Goal: Task Accomplishment & Management: Use online tool/utility

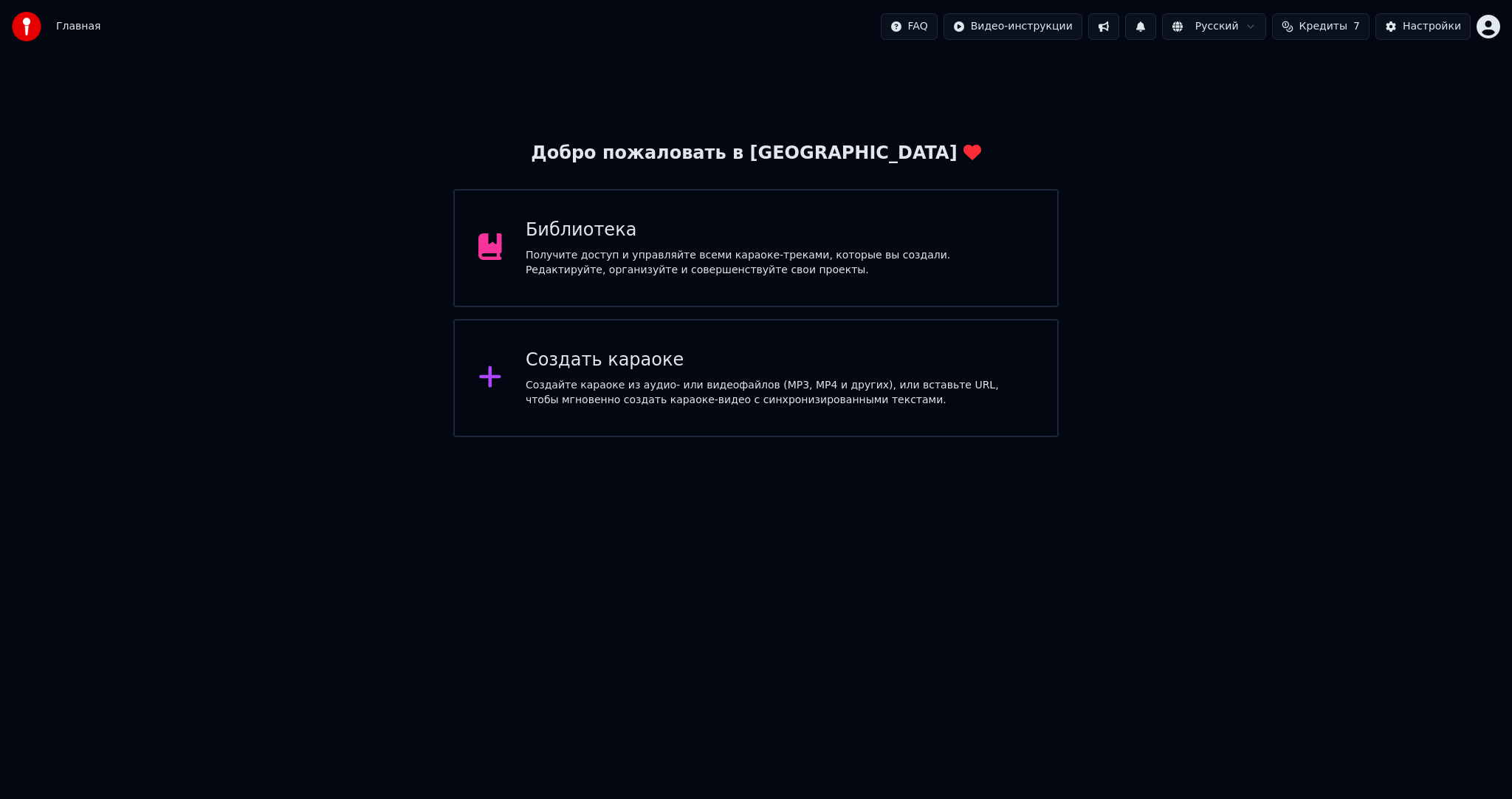
click at [777, 366] on div "Создать караоке" at bounding box center [780, 360] width 508 height 24
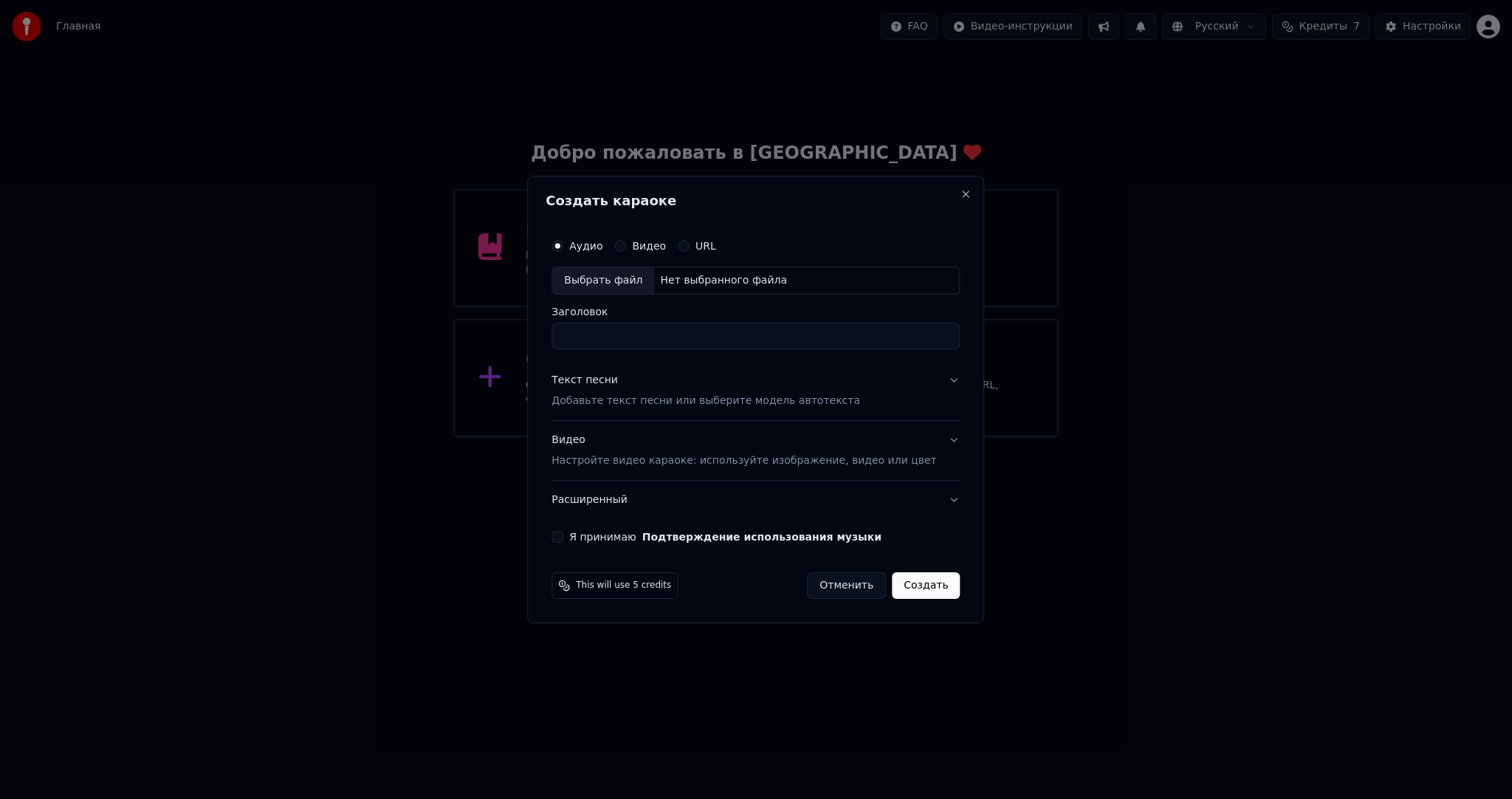
click at [602, 277] on div "Выбрать файл" at bounding box center [603, 281] width 102 height 27
type input "**********"
click at [583, 389] on div "Текст песни Добавьте текст песни или выберите модель автотекста" at bounding box center [706, 391] width 308 height 35
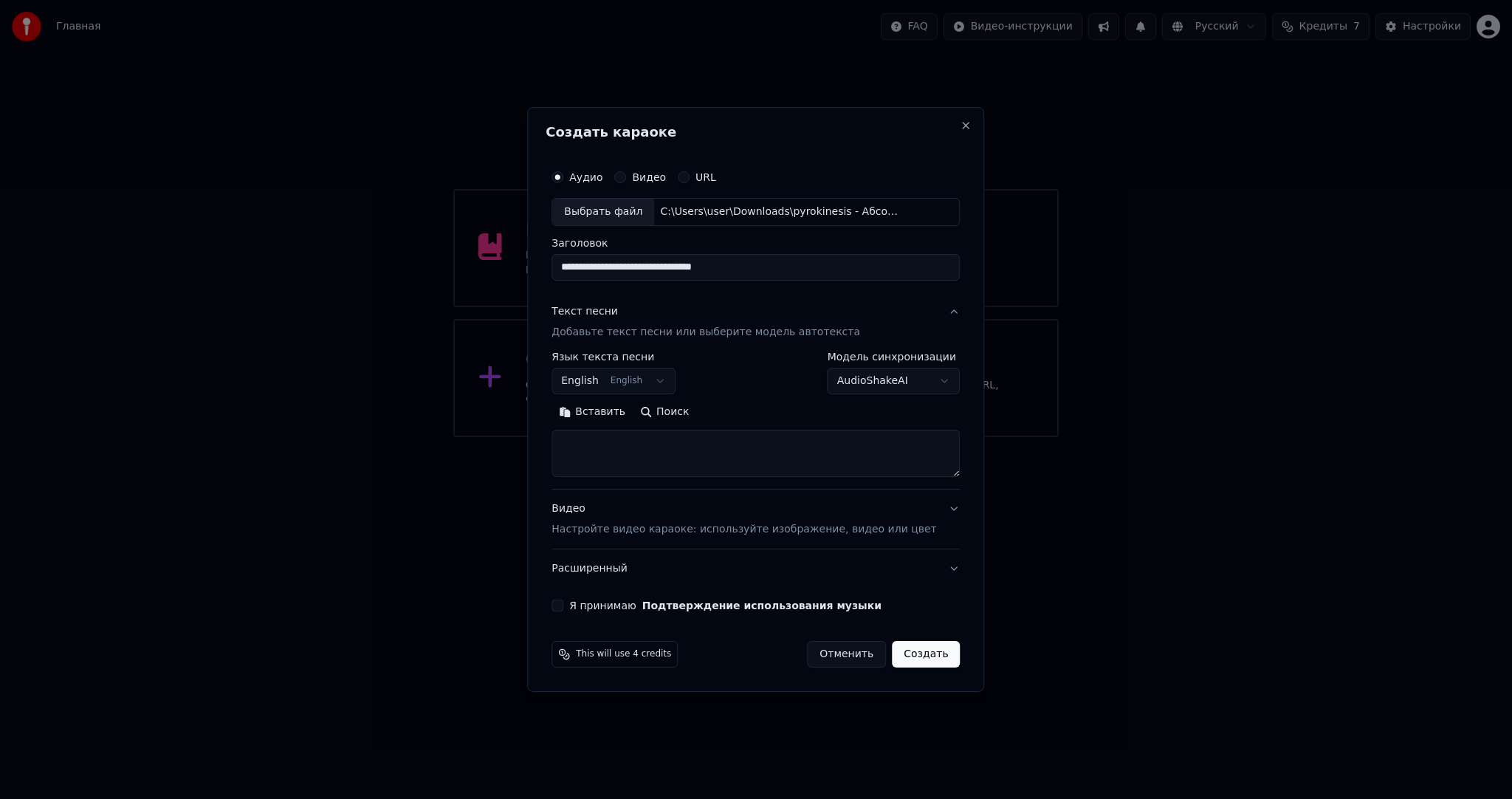
click at [603, 380] on button "English English" at bounding box center [614, 381] width 124 height 27
select select "**"
click at [610, 408] on button "Вставить" at bounding box center [593, 412] width 81 height 24
click at [593, 520] on div "Видео Настройте видео караоке: используйте изображение, видео или цвет" at bounding box center [744, 519] width 384 height 35
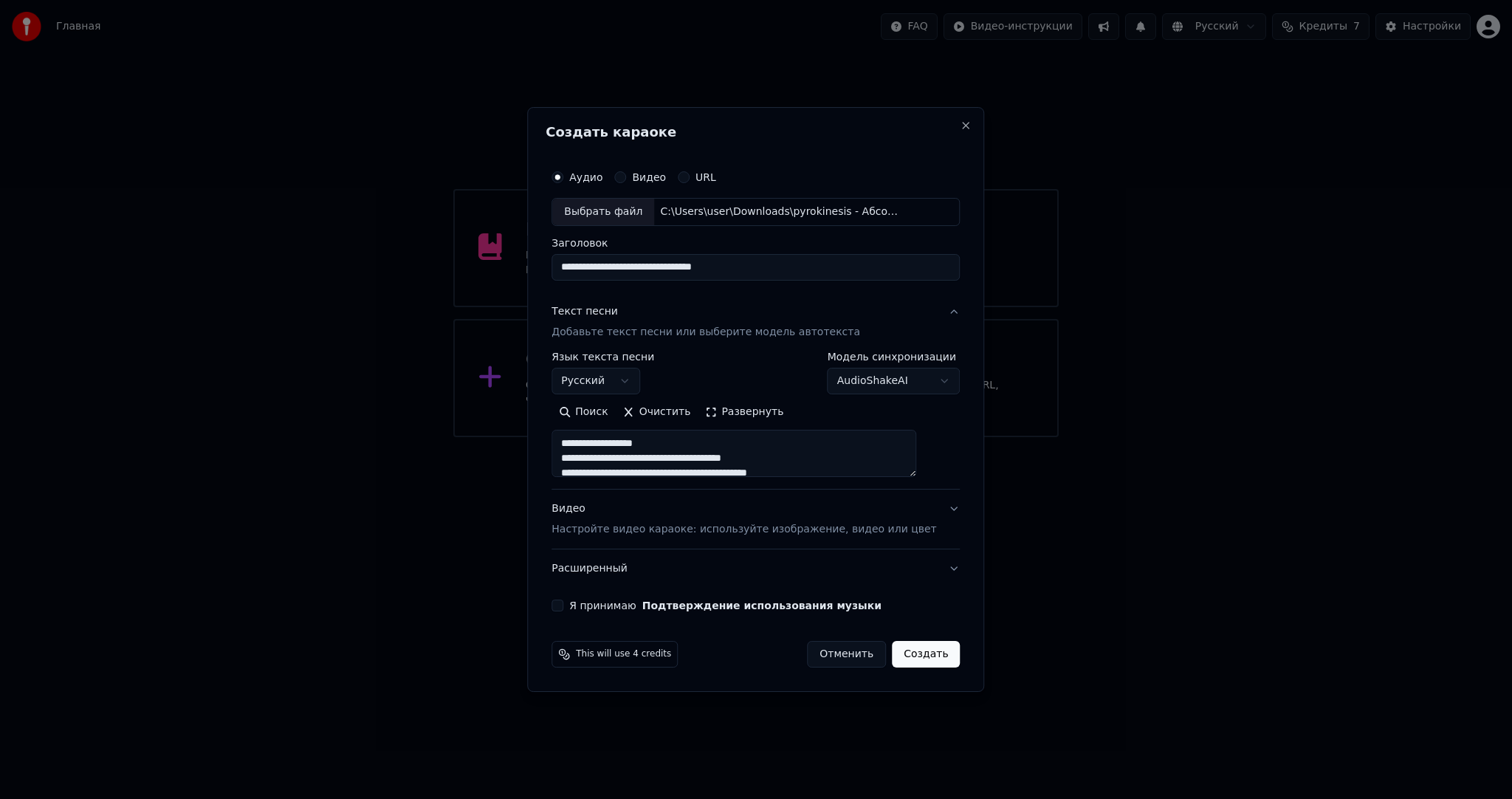
type textarea "**********"
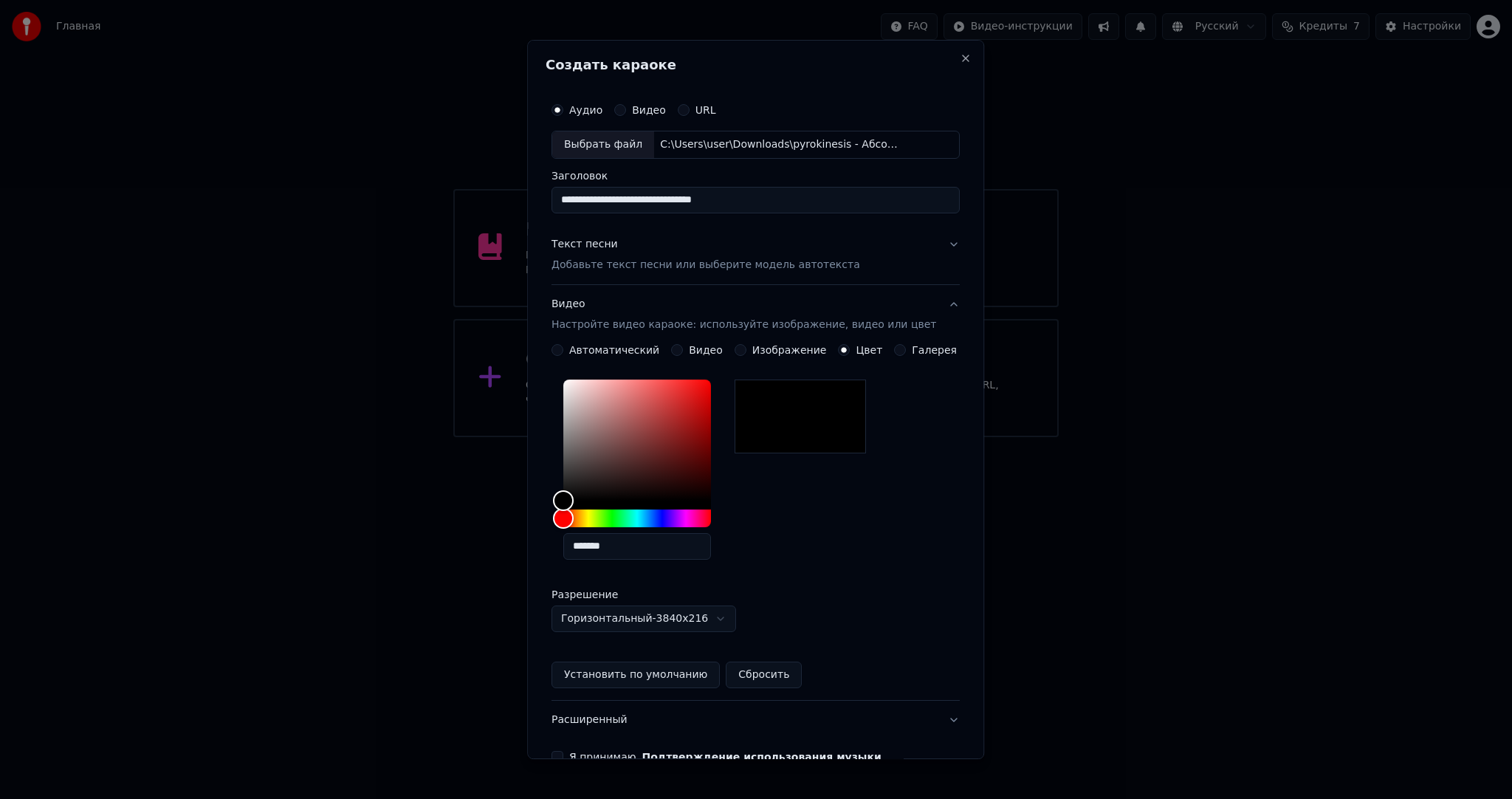
click at [679, 345] on button "Видео" at bounding box center [677, 349] width 12 height 12
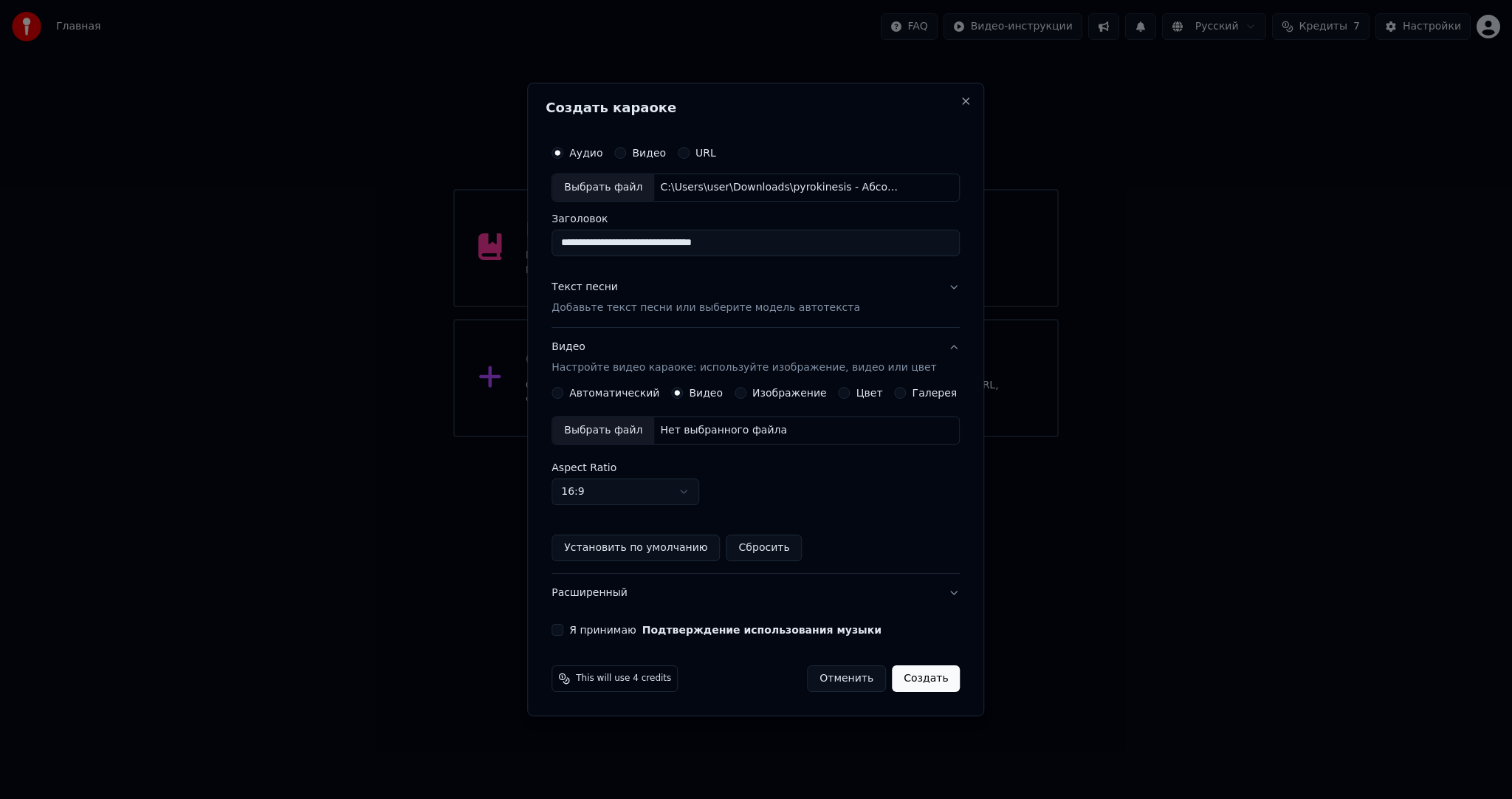
click at [620, 423] on div "Выбрать файл" at bounding box center [603, 431] width 102 height 27
click at [563, 626] on button "Я принимаю Подтверждение использования музыки" at bounding box center [557, 629] width 12 height 12
click at [907, 673] on button "Создать" at bounding box center [926, 679] width 68 height 27
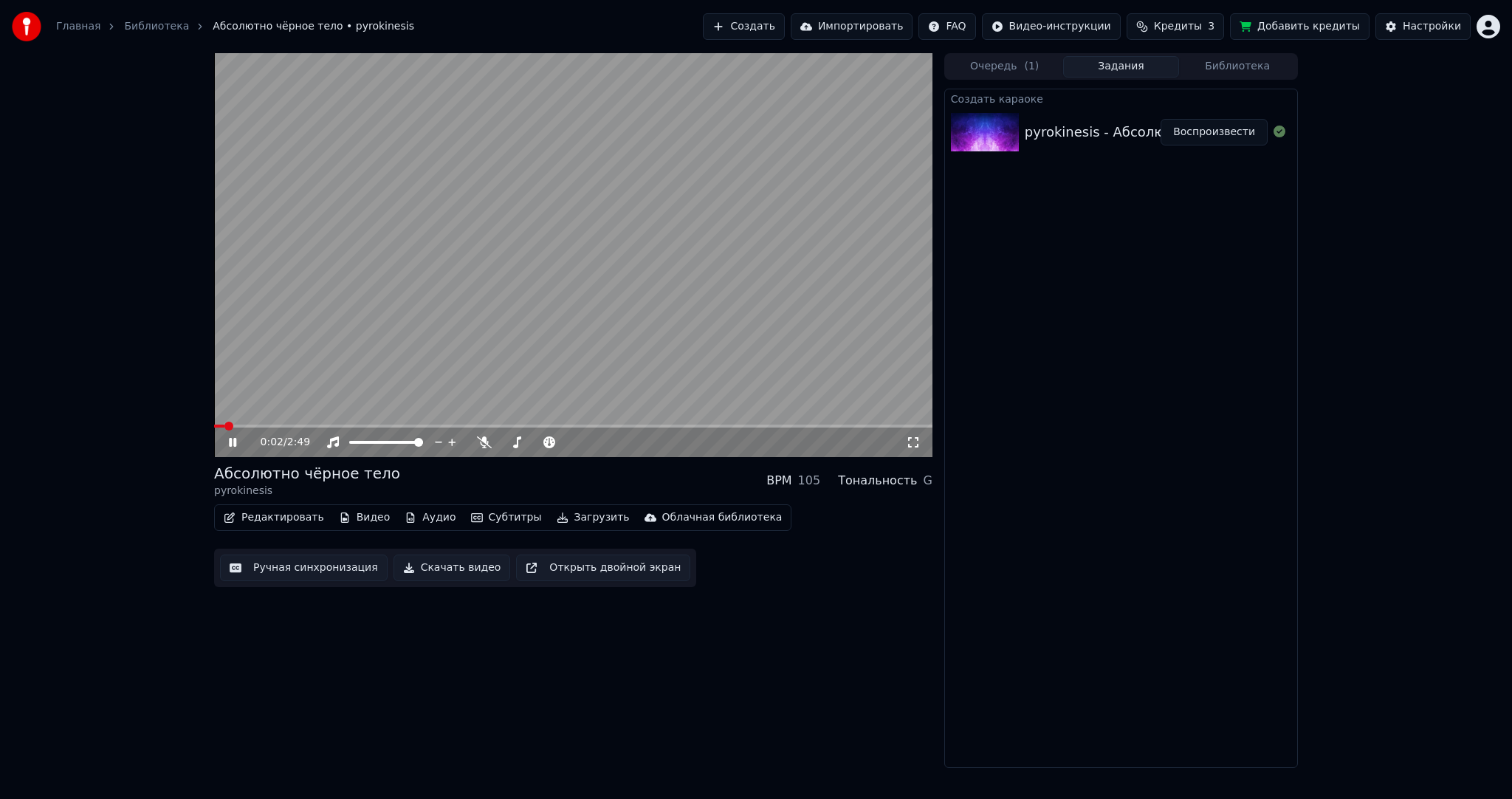
click at [491, 275] on video at bounding box center [573, 255] width 718 height 404
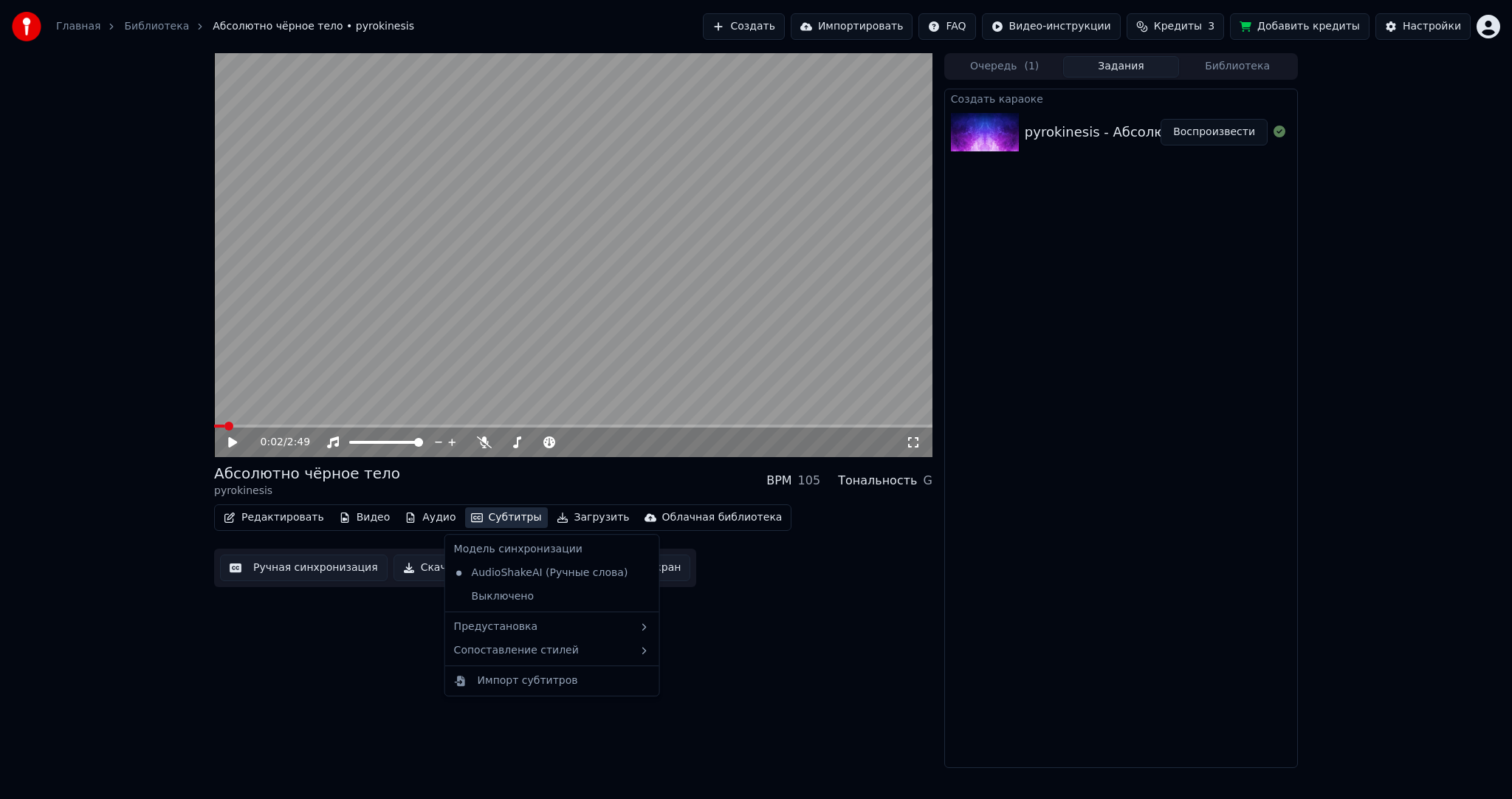
click at [485, 514] on button "Субтитры" at bounding box center [506, 517] width 82 height 20
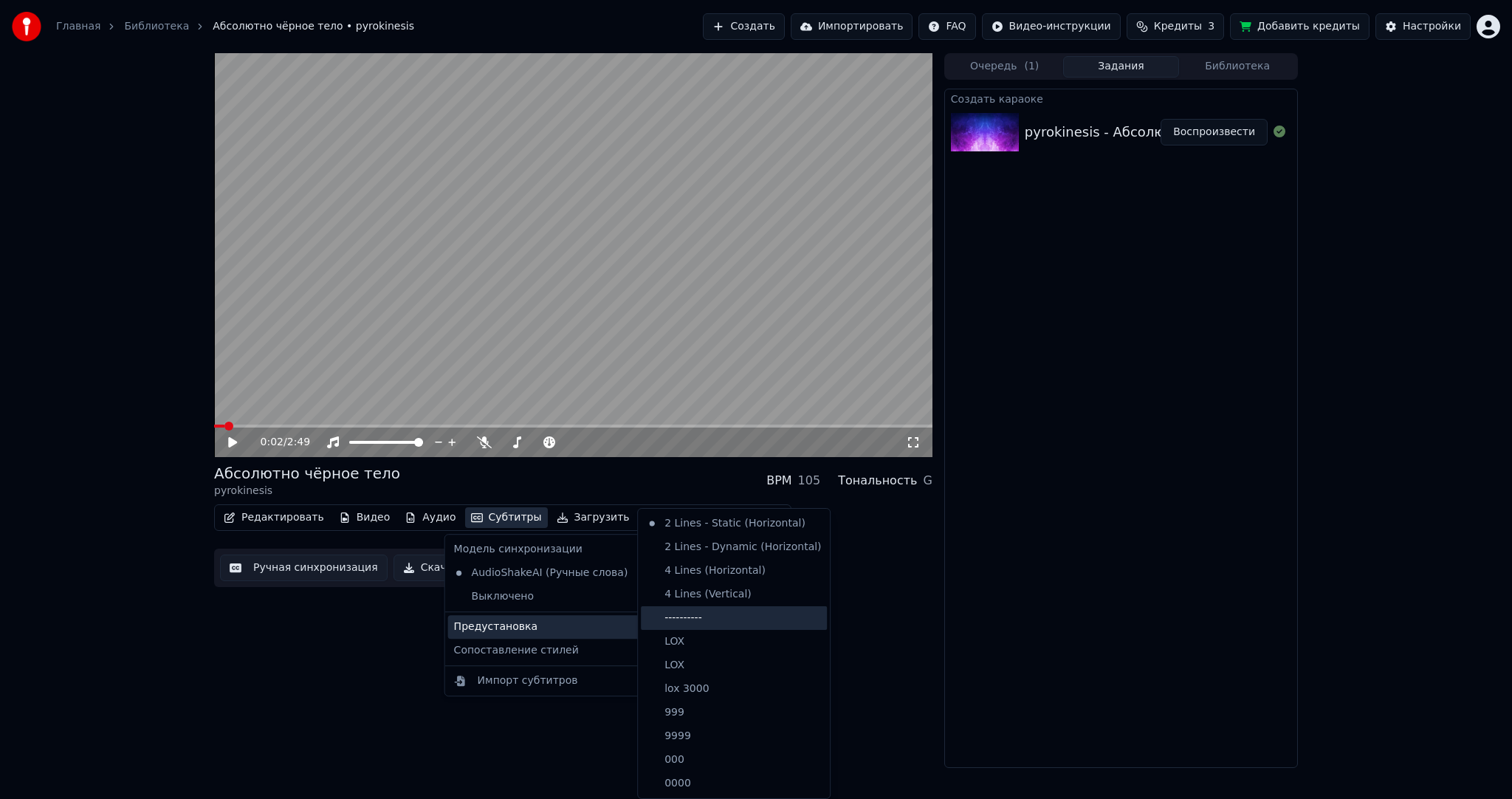
click at [715, 622] on div "----------" at bounding box center [734, 617] width 186 height 24
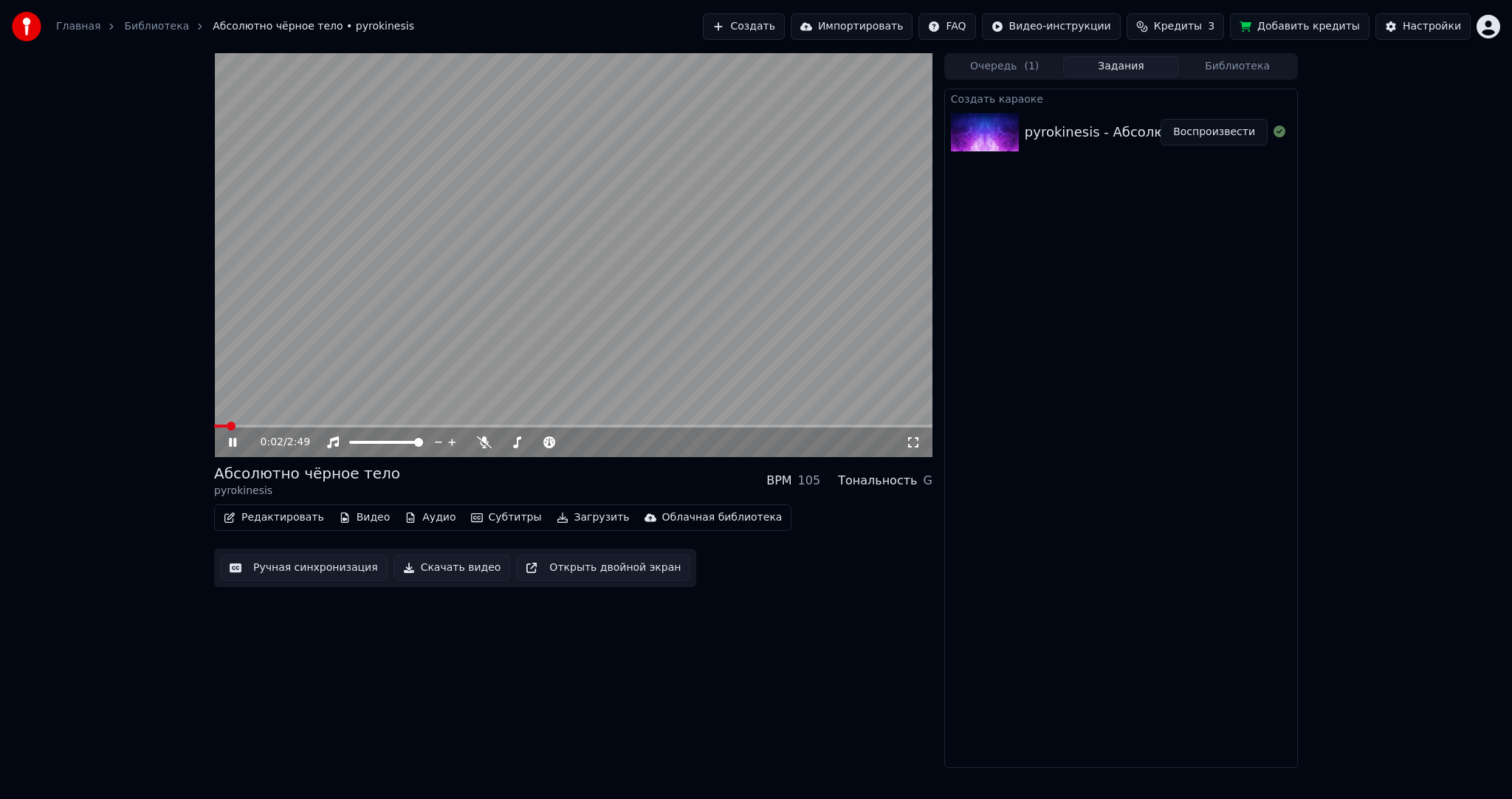
click at [541, 225] on video at bounding box center [573, 255] width 718 height 404
click at [485, 524] on button "Субтитры" at bounding box center [506, 517] width 82 height 20
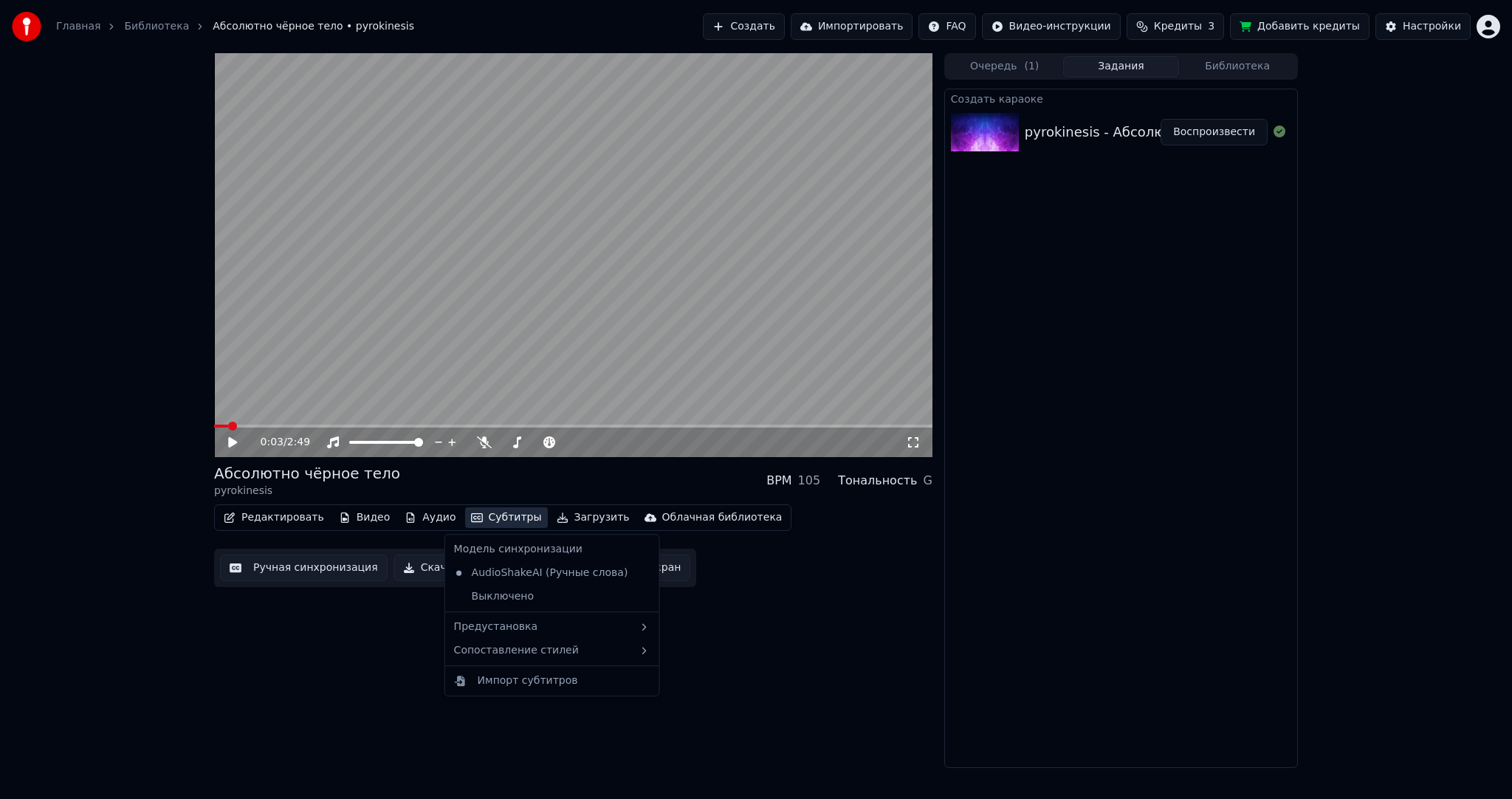
click at [344, 570] on button "Ручная синхронизация" at bounding box center [303, 568] width 167 height 27
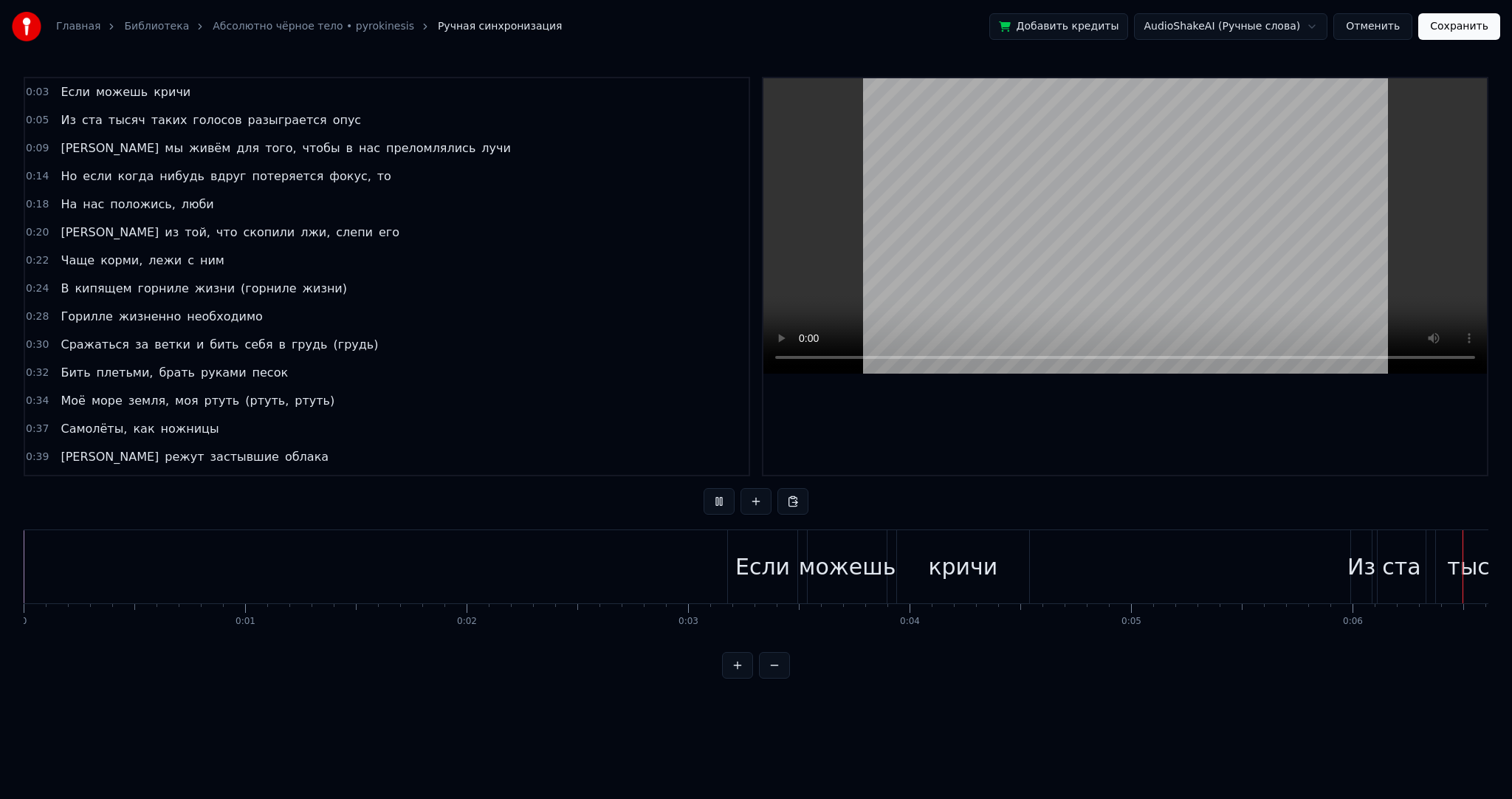
scroll to position [0, 1366]
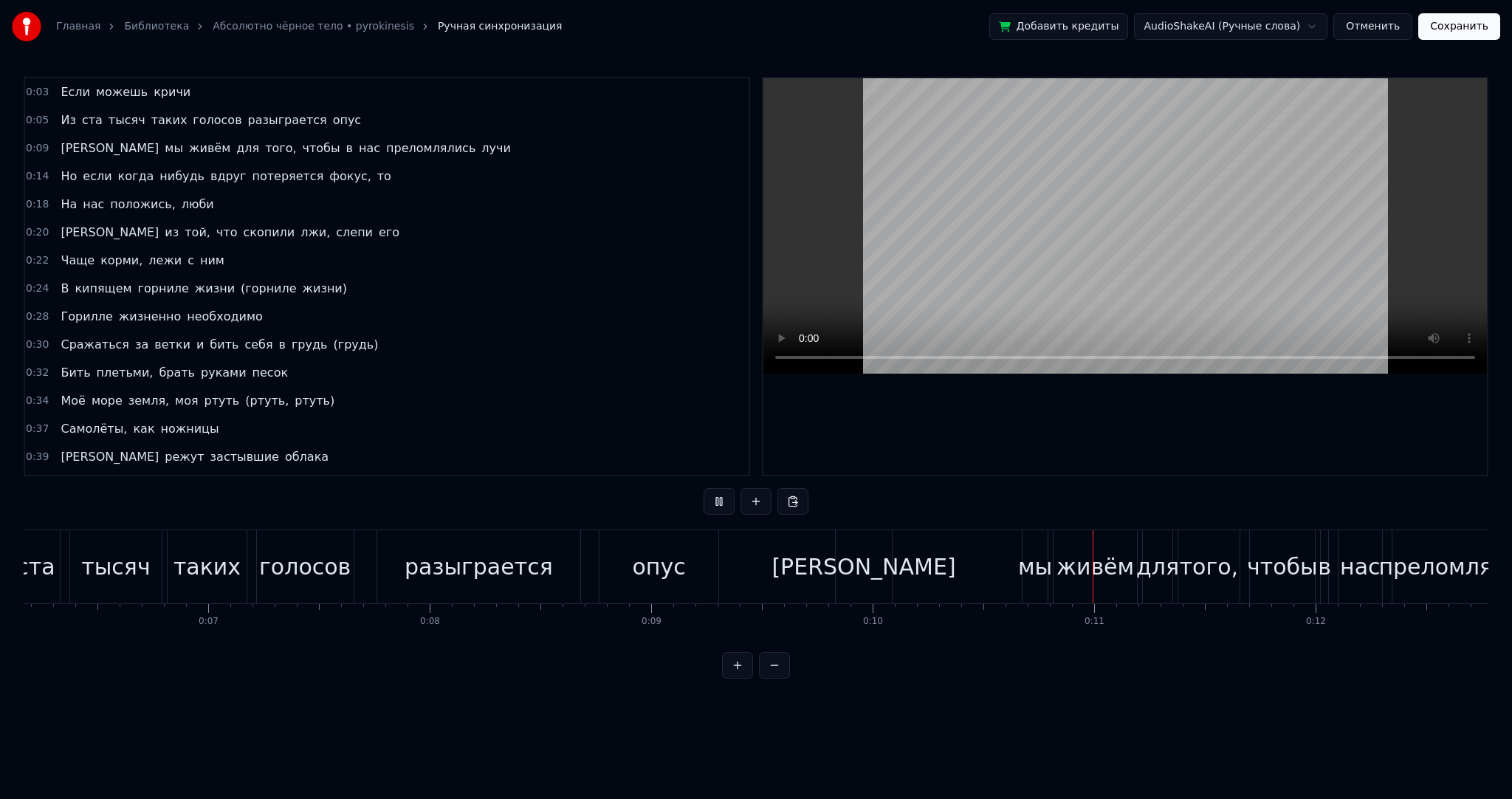
click at [1075, 214] on video at bounding box center [1125, 225] width 724 height 295
click at [865, 557] on div "[PERSON_NAME]" at bounding box center [864, 567] width 184 height 34
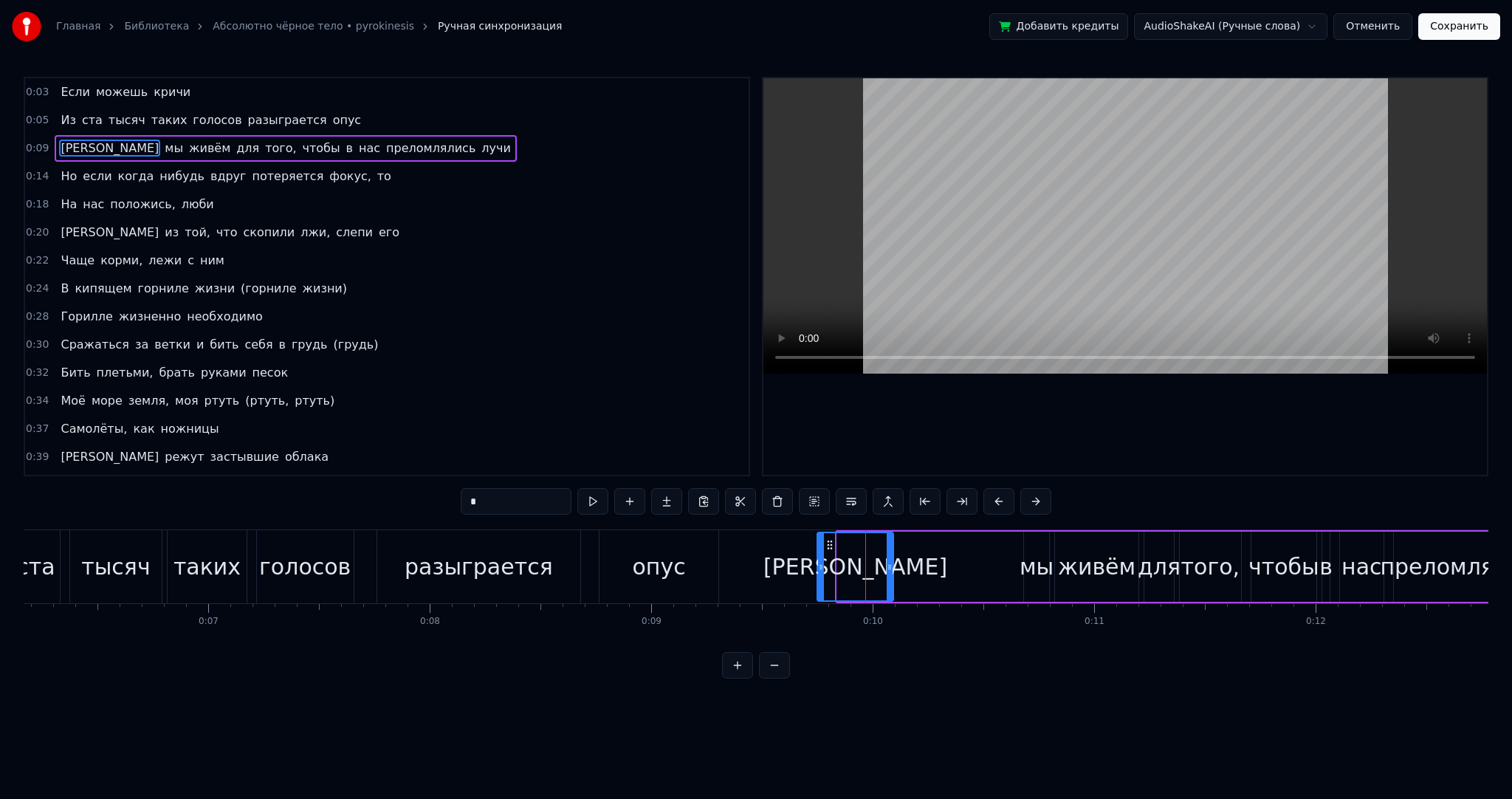
drag, startPoint x: 841, startPoint y: 555, endPoint x: 818, endPoint y: 555, distance: 23.0
click at [818, 555] on div at bounding box center [821, 567] width 6 height 67
drag, startPoint x: 889, startPoint y: 562, endPoint x: 813, endPoint y: 561, distance: 76.0
click at [855, 557] on div at bounding box center [857, 567] width 6 height 67
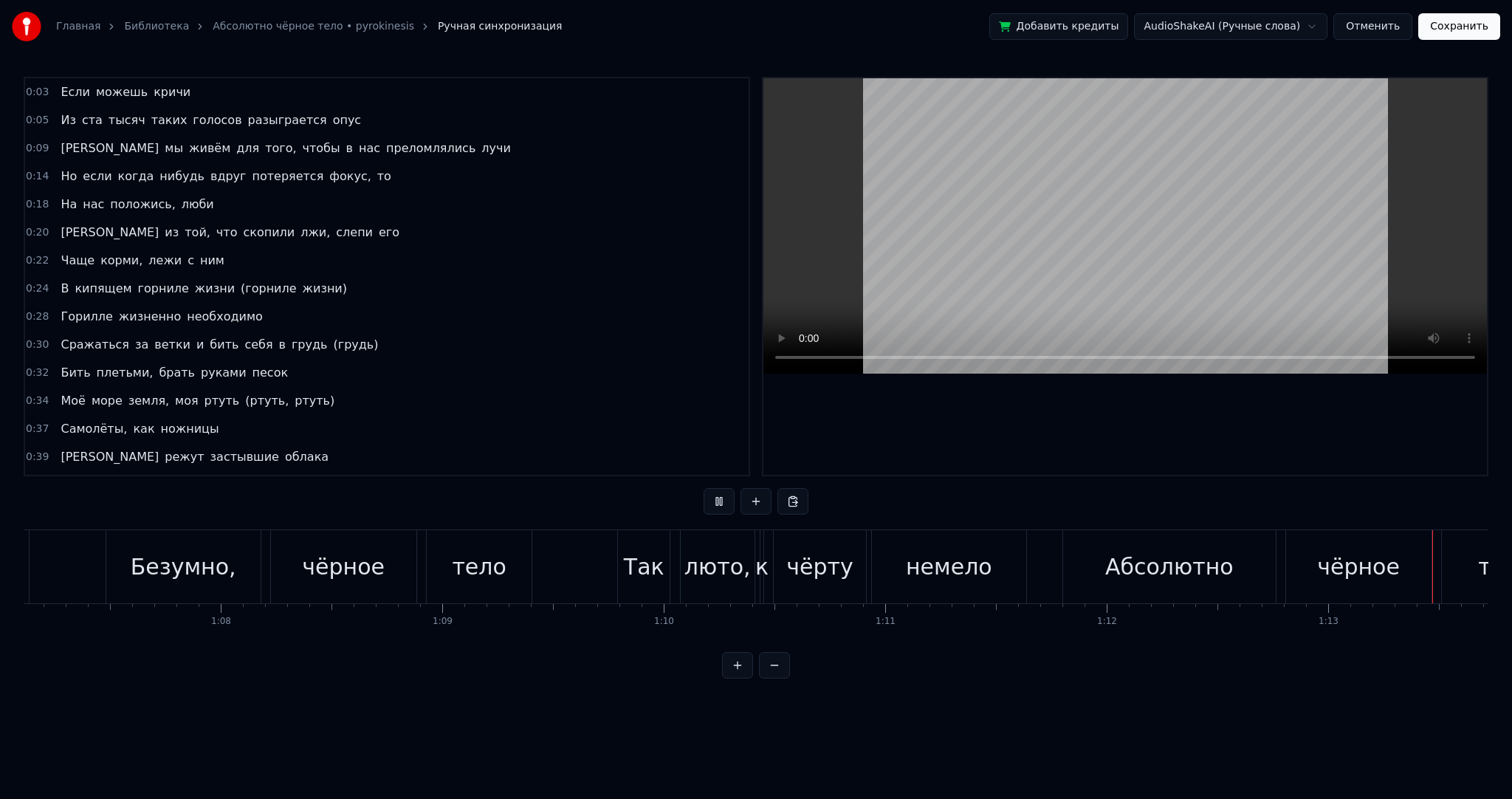
scroll to position [0, 16219]
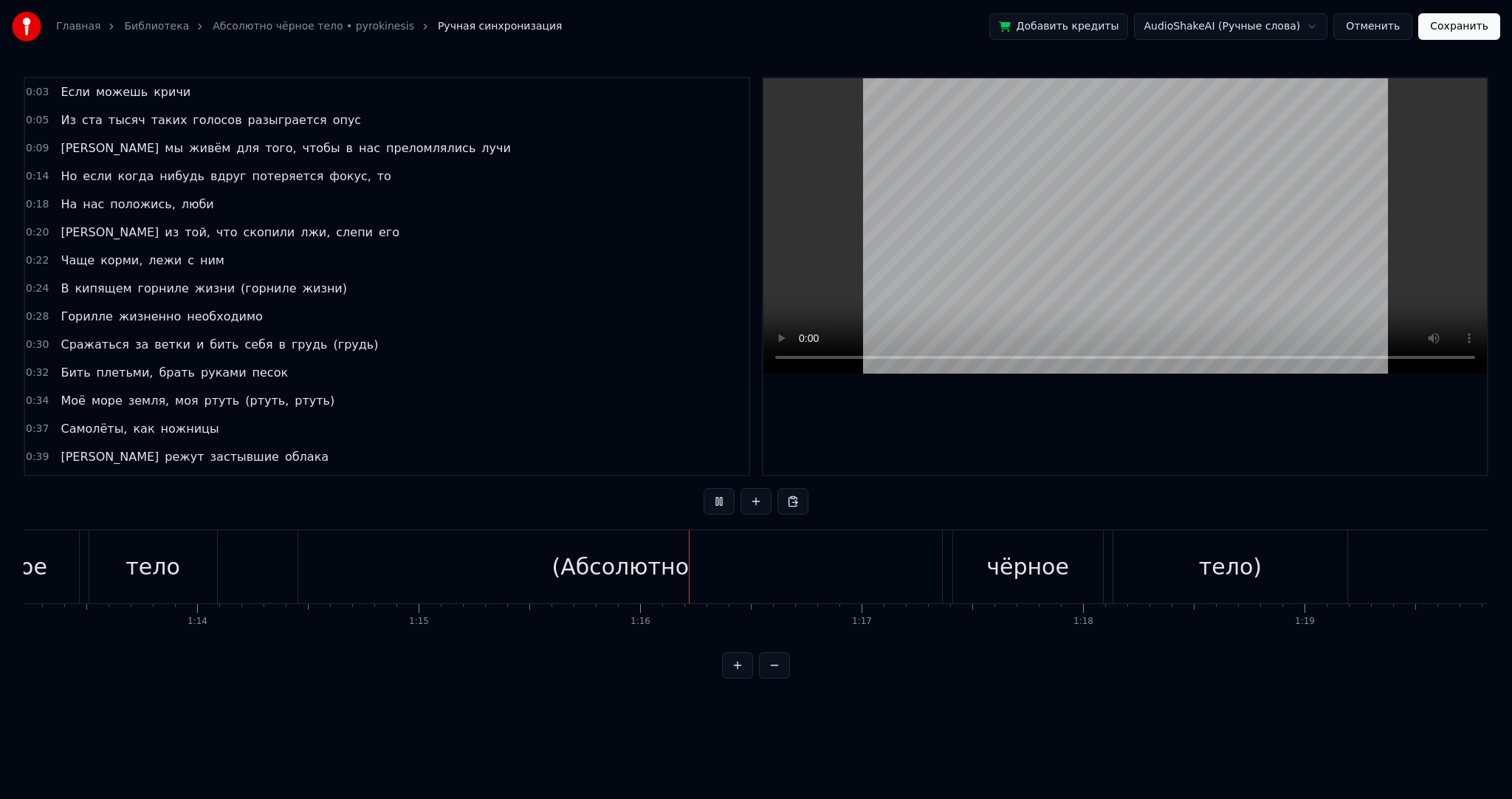
click at [933, 257] on video at bounding box center [1125, 225] width 724 height 295
drag, startPoint x: 361, startPoint y: 585, endPoint x: 332, endPoint y: 575, distance: 30.7
click at [359, 585] on div "(Абсолютно" at bounding box center [620, 567] width 644 height 74
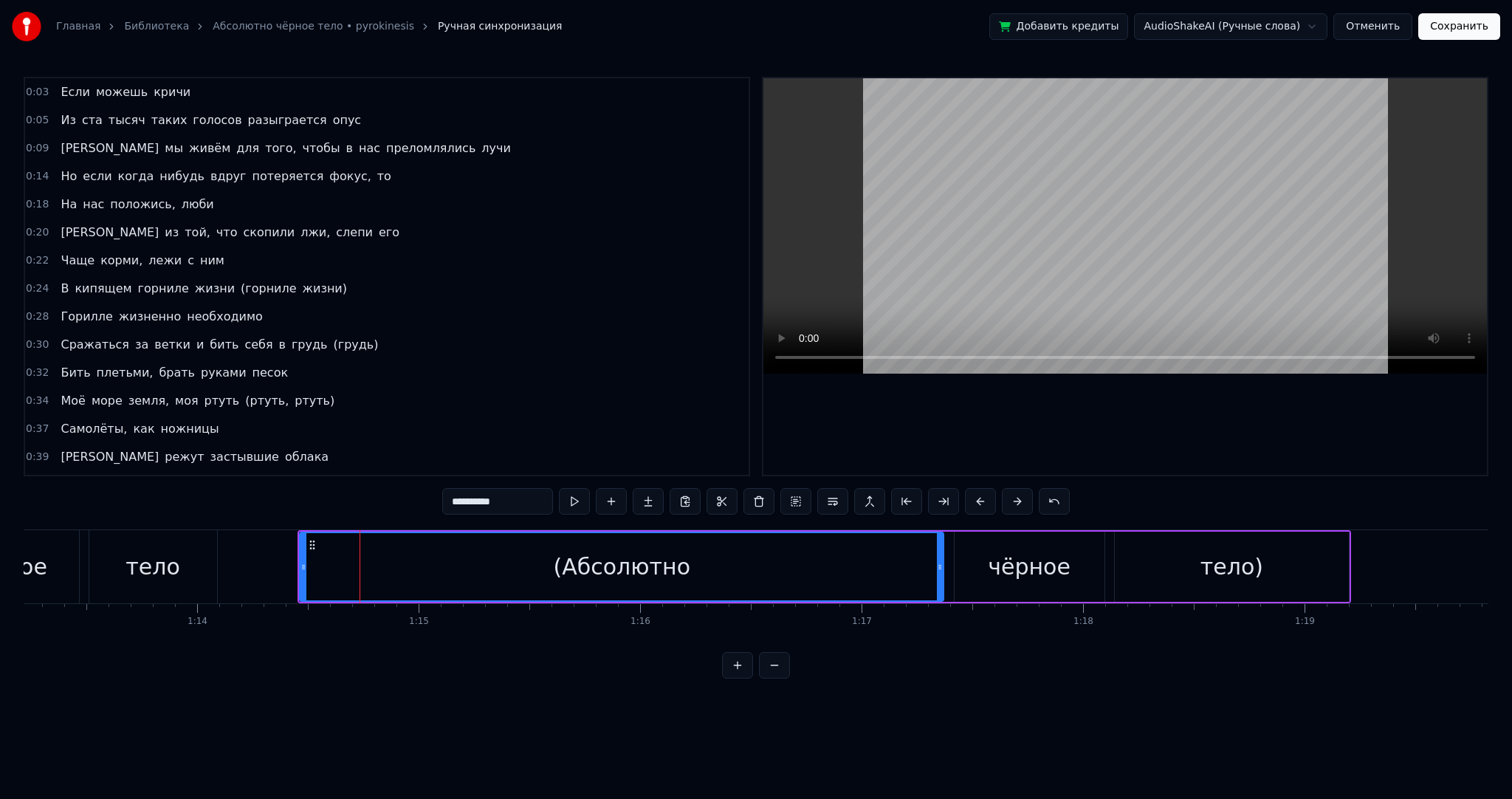
scroll to position [548, 0]
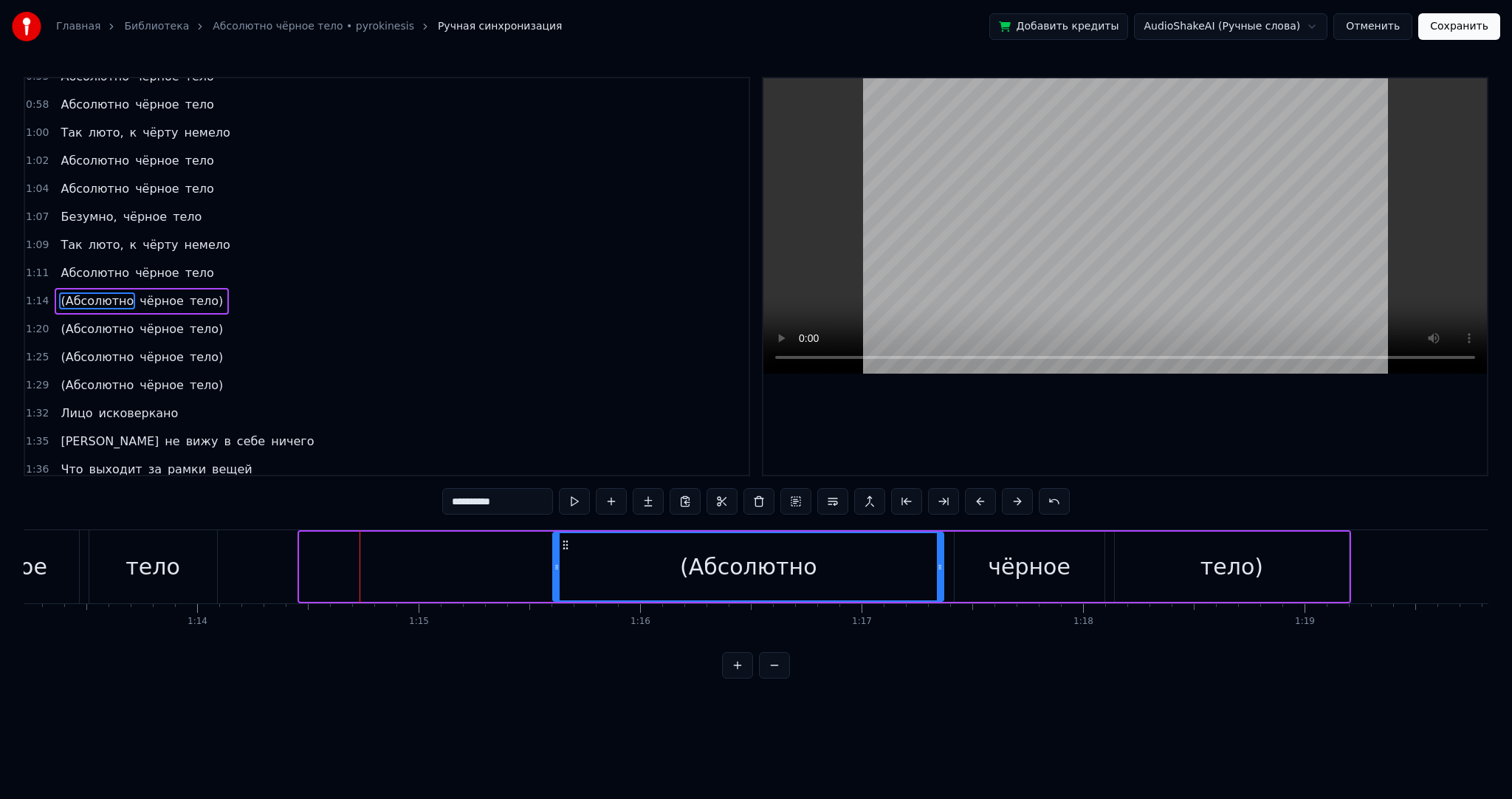
drag, startPoint x: 299, startPoint y: 564, endPoint x: 553, endPoint y: 567, distance: 254.0
click at [554, 567] on icon at bounding box center [556, 567] width 6 height 12
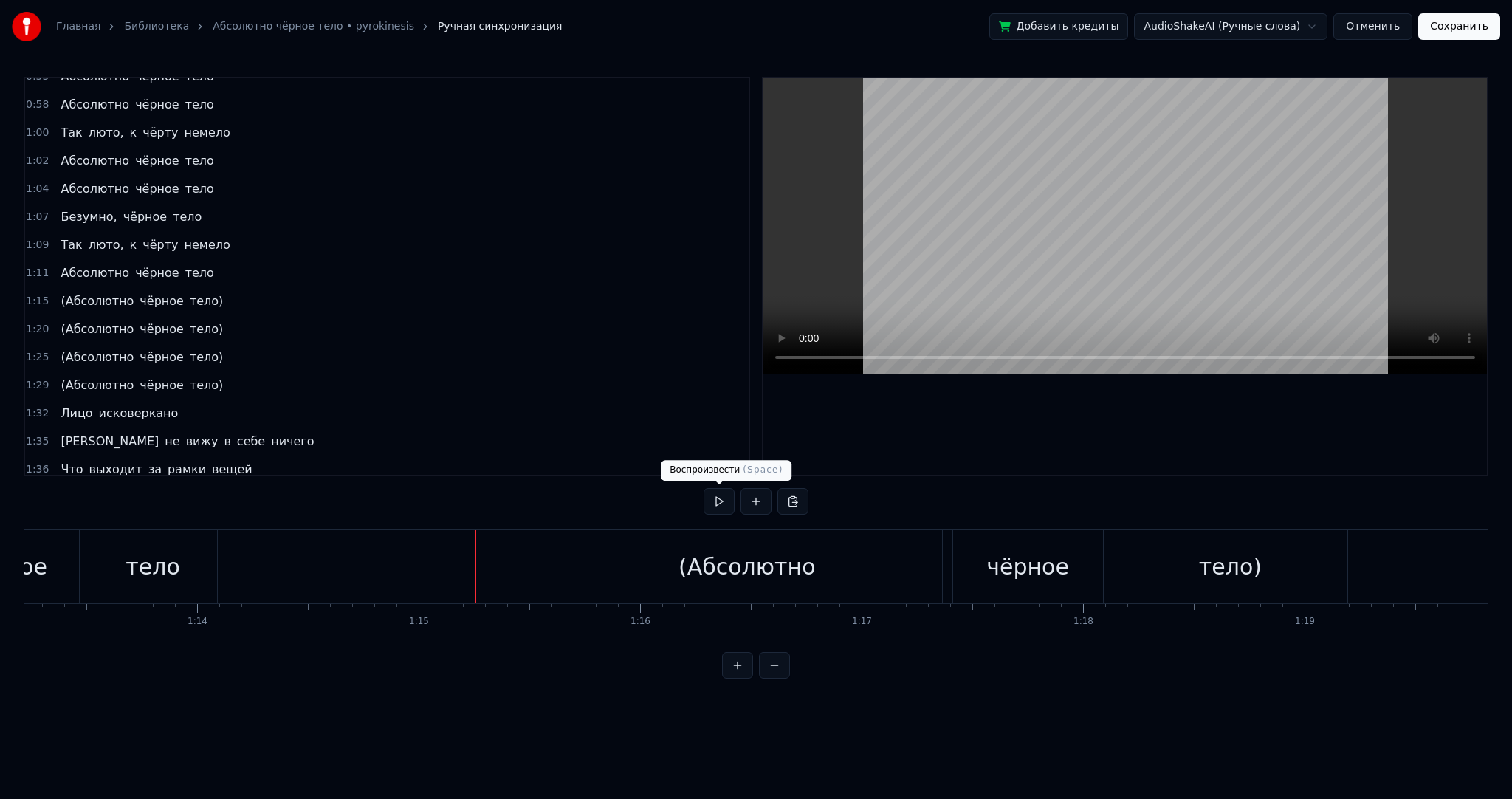
click at [718, 500] on button at bounding box center [718, 501] width 31 height 27
click at [704, 575] on div "(Абсолютно" at bounding box center [747, 567] width 136 height 34
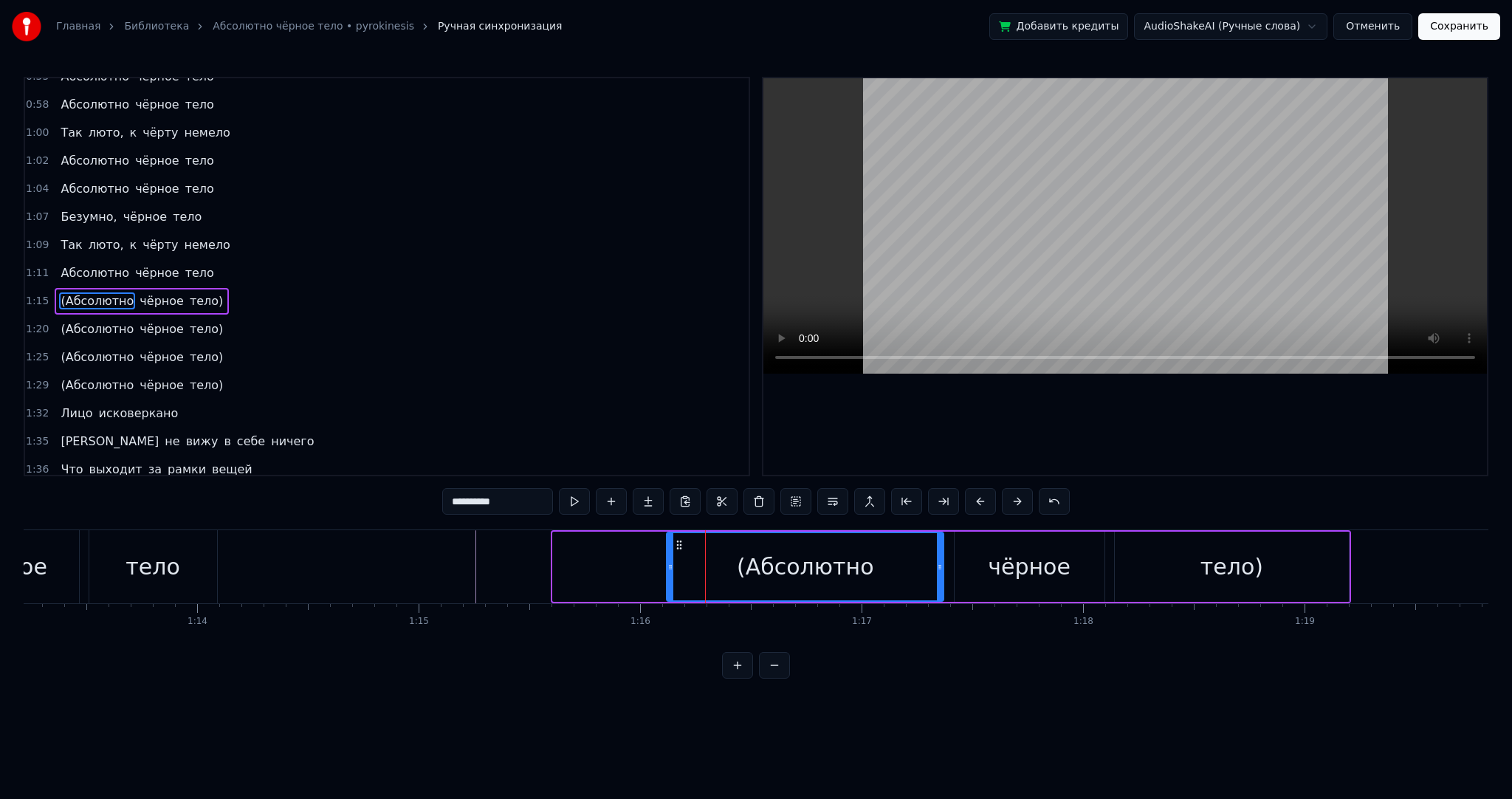
drag, startPoint x: 557, startPoint y: 562, endPoint x: 668, endPoint y: 558, distance: 111.1
click at [673, 558] on div at bounding box center [671, 567] width 6 height 67
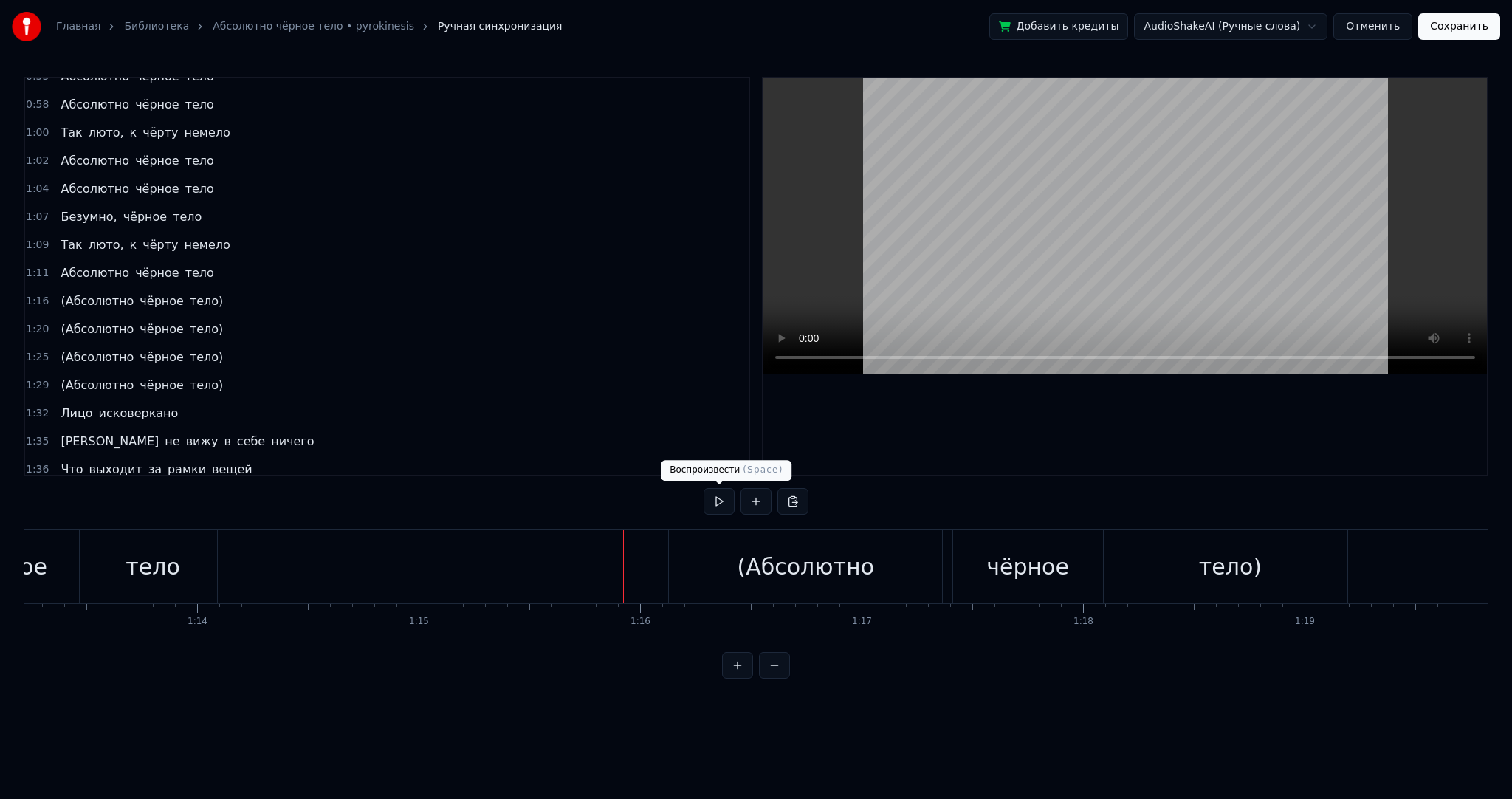
click at [721, 502] on button at bounding box center [718, 501] width 31 height 27
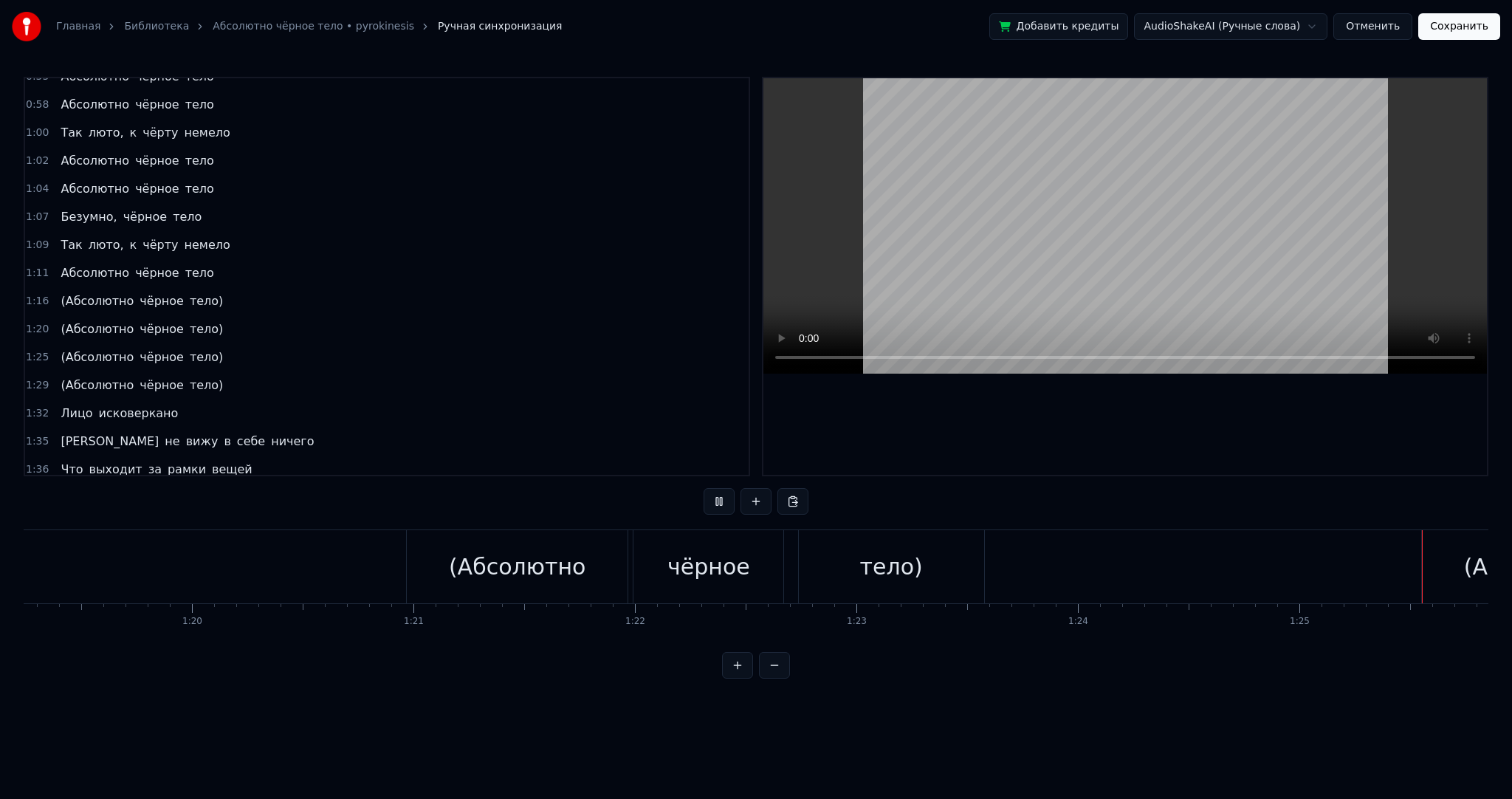
scroll to position [0, 18908]
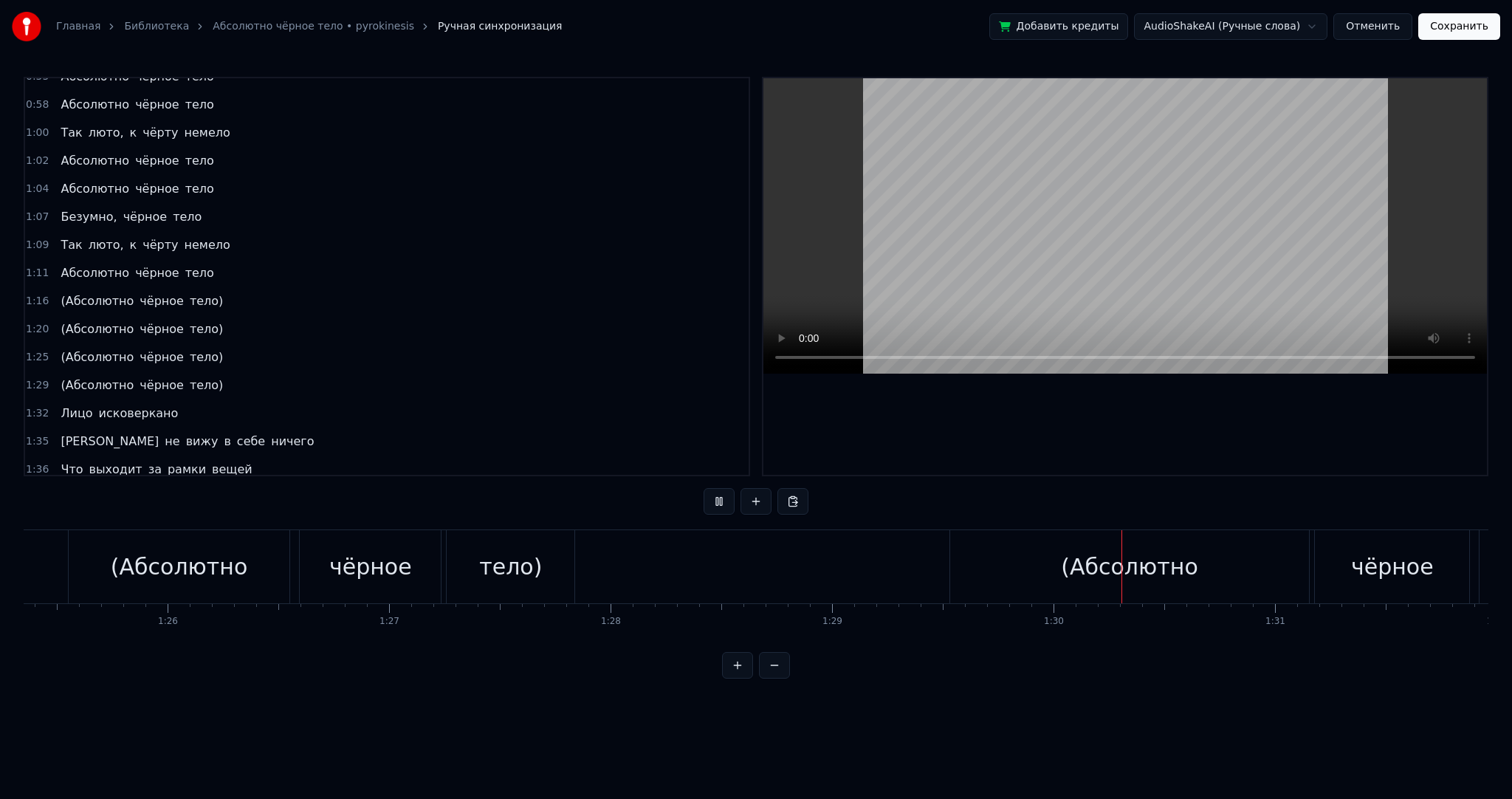
click at [721, 502] on button at bounding box center [718, 501] width 31 height 27
click at [1034, 585] on div "(Абсолютно" at bounding box center [1129, 567] width 359 height 74
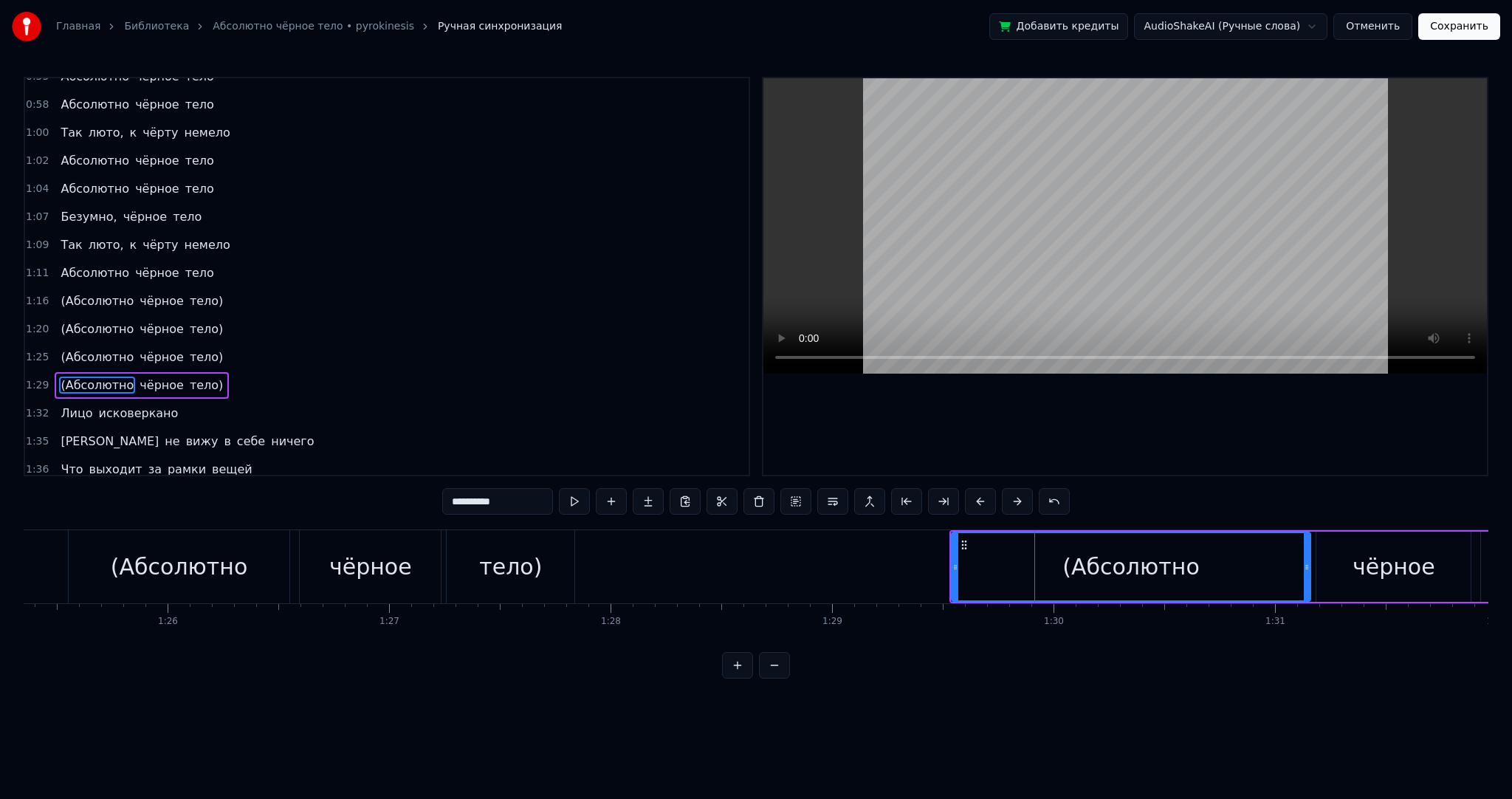
scroll to position [630, 0]
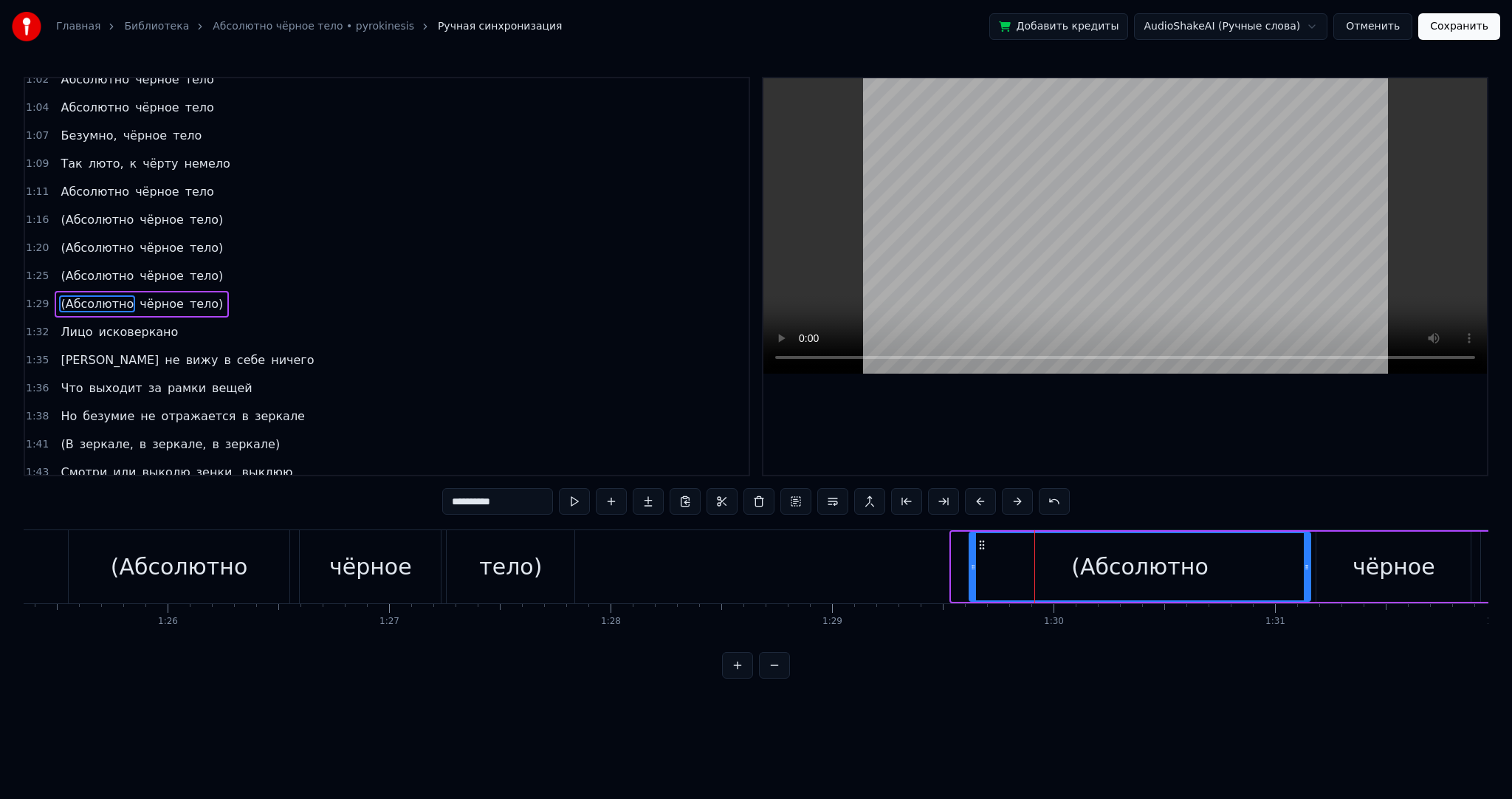
drag, startPoint x: 952, startPoint y: 571, endPoint x: 1023, endPoint y: 574, distance: 71.1
click at [976, 575] on div at bounding box center [973, 567] width 6 height 67
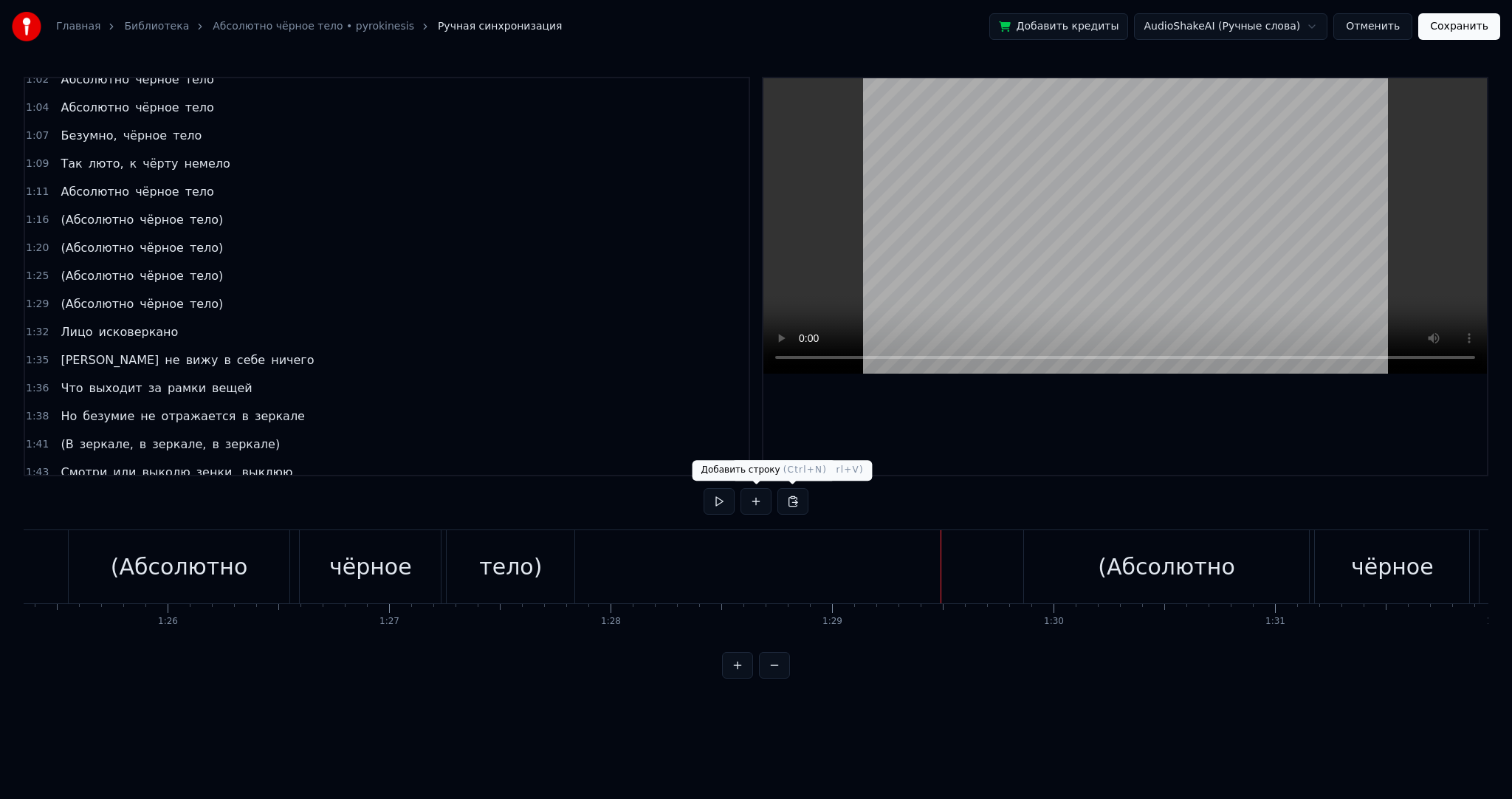
click at [720, 502] on button at bounding box center [718, 501] width 31 height 27
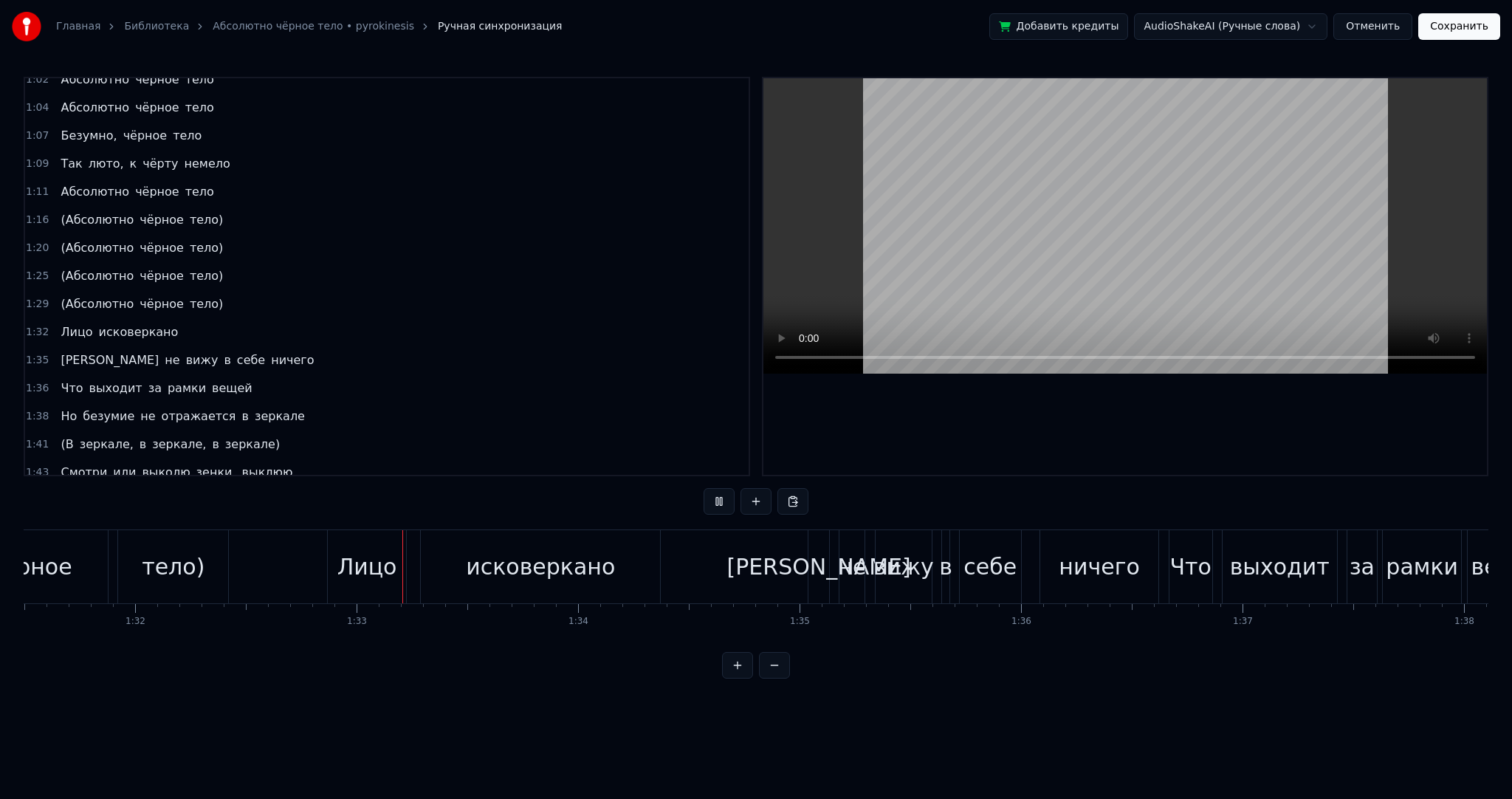
click at [721, 502] on button at bounding box center [718, 501] width 31 height 27
click at [376, 572] on div "Лицо" at bounding box center [368, 567] width 60 height 34
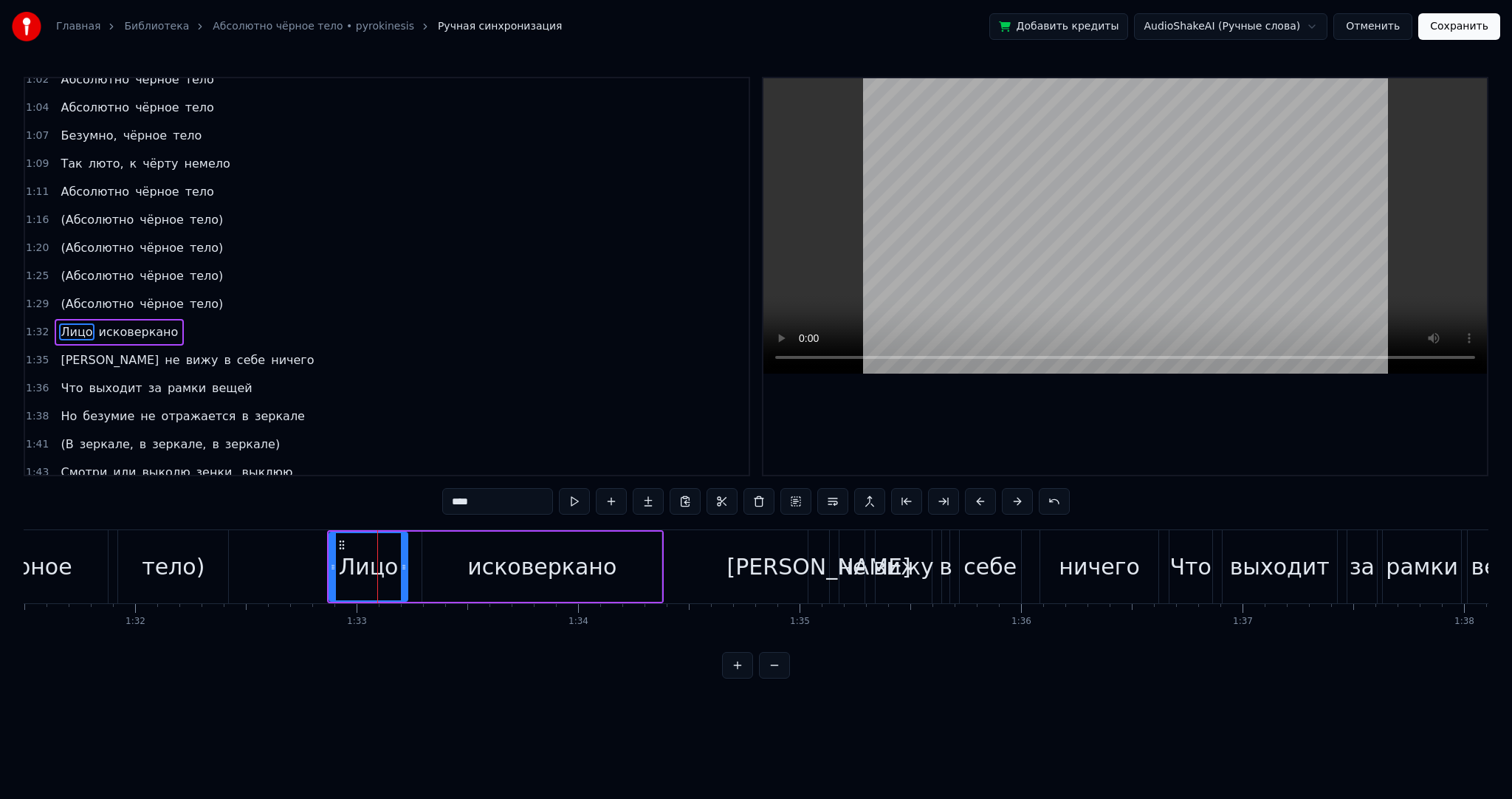
scroll to position [657, 0]
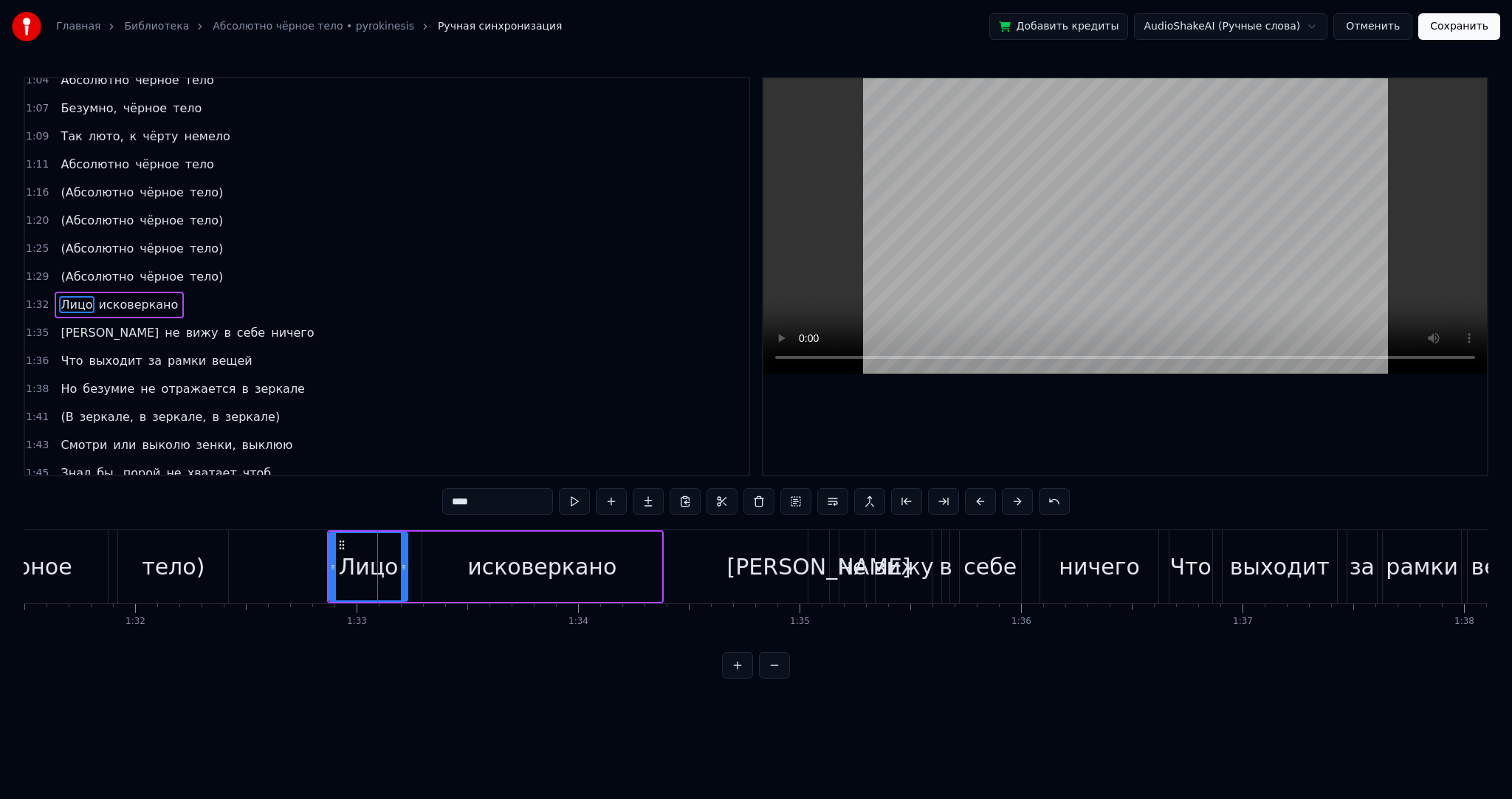
click at [329, 565] on div "Лицо" at bounding box center [368, 566] width 81 height 70
drag, startPoint x: 330, startPoint y: 565, endPoint x: 292, endPoint y: 564, distance: 38.0
click at [293, 564] on icon at bounding box center [296, 567] width 6 height 12
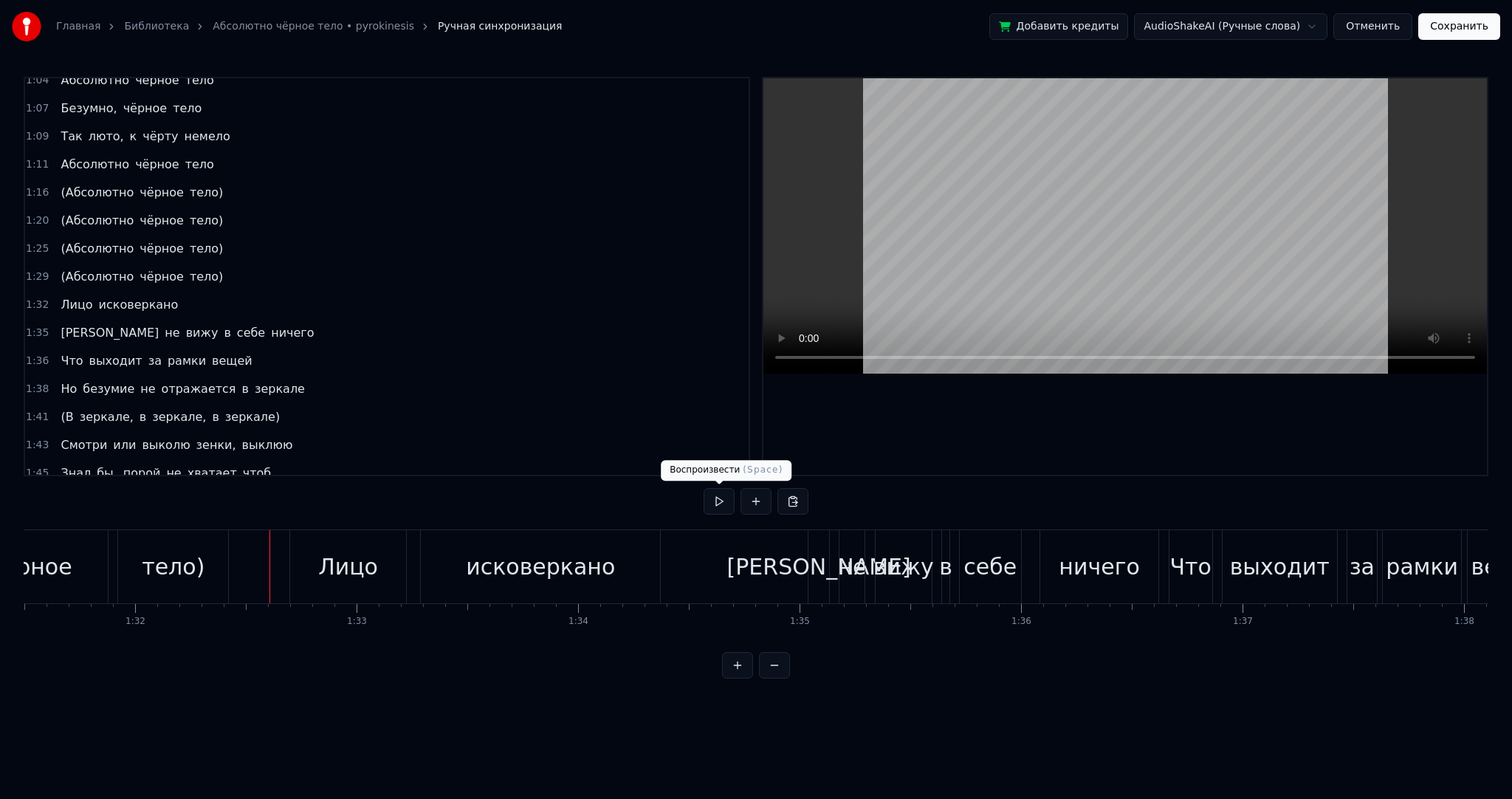
click at [712, 508] on button at bounding box center [718, 501] width 31 height 27
click at [715, 507] on button at bounding box center [718, 501] width 31 height 27
click at [724, 508] on button at bounding box center [718, 501] width 31 height 27
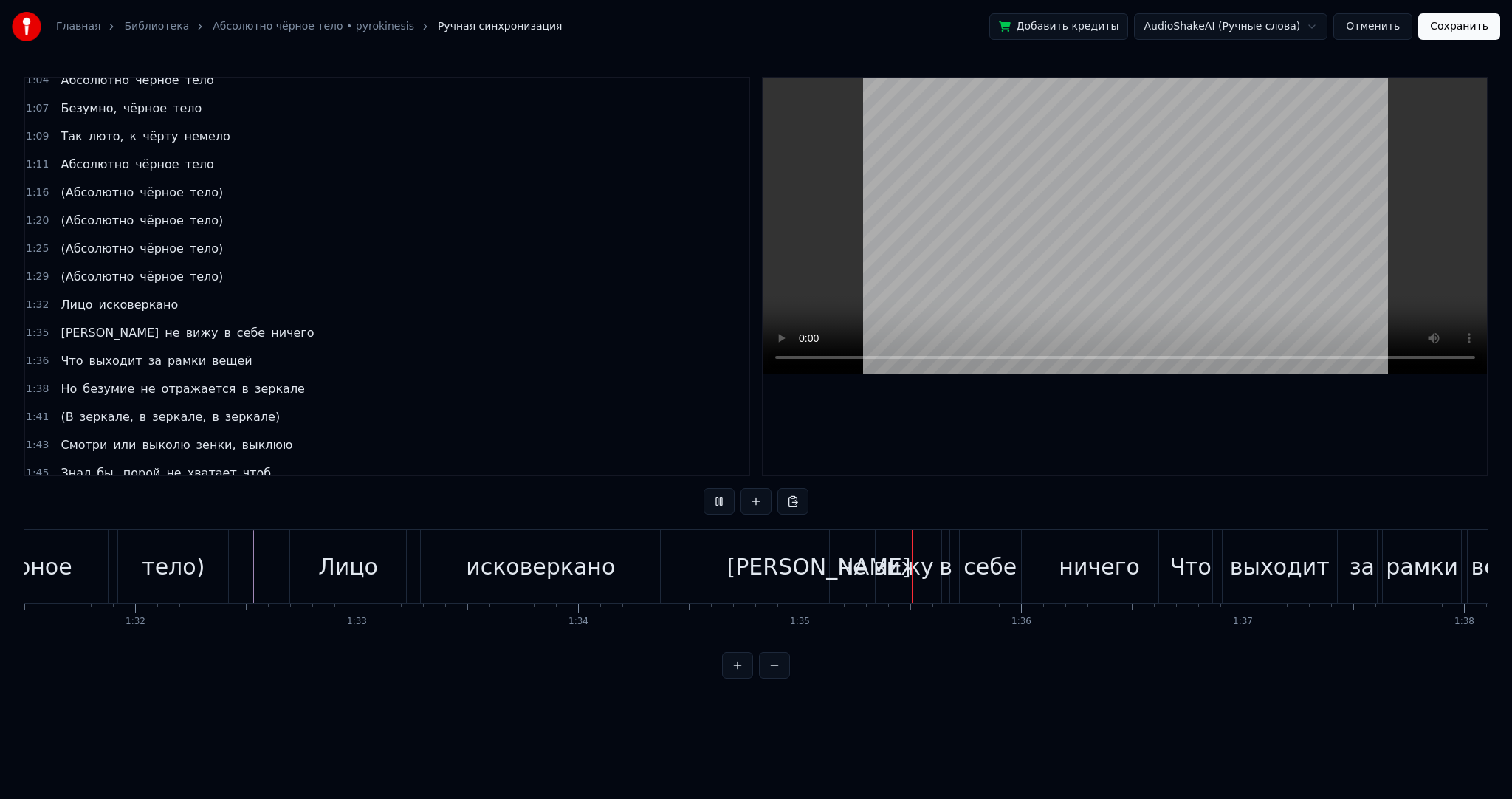
click at [726, 507] on button at bounding box center [718, 501] width 31 height 27
click at [815, 569] on div "[PERSON_NAME]" at bounding box center [819, 567] width 184 height 34
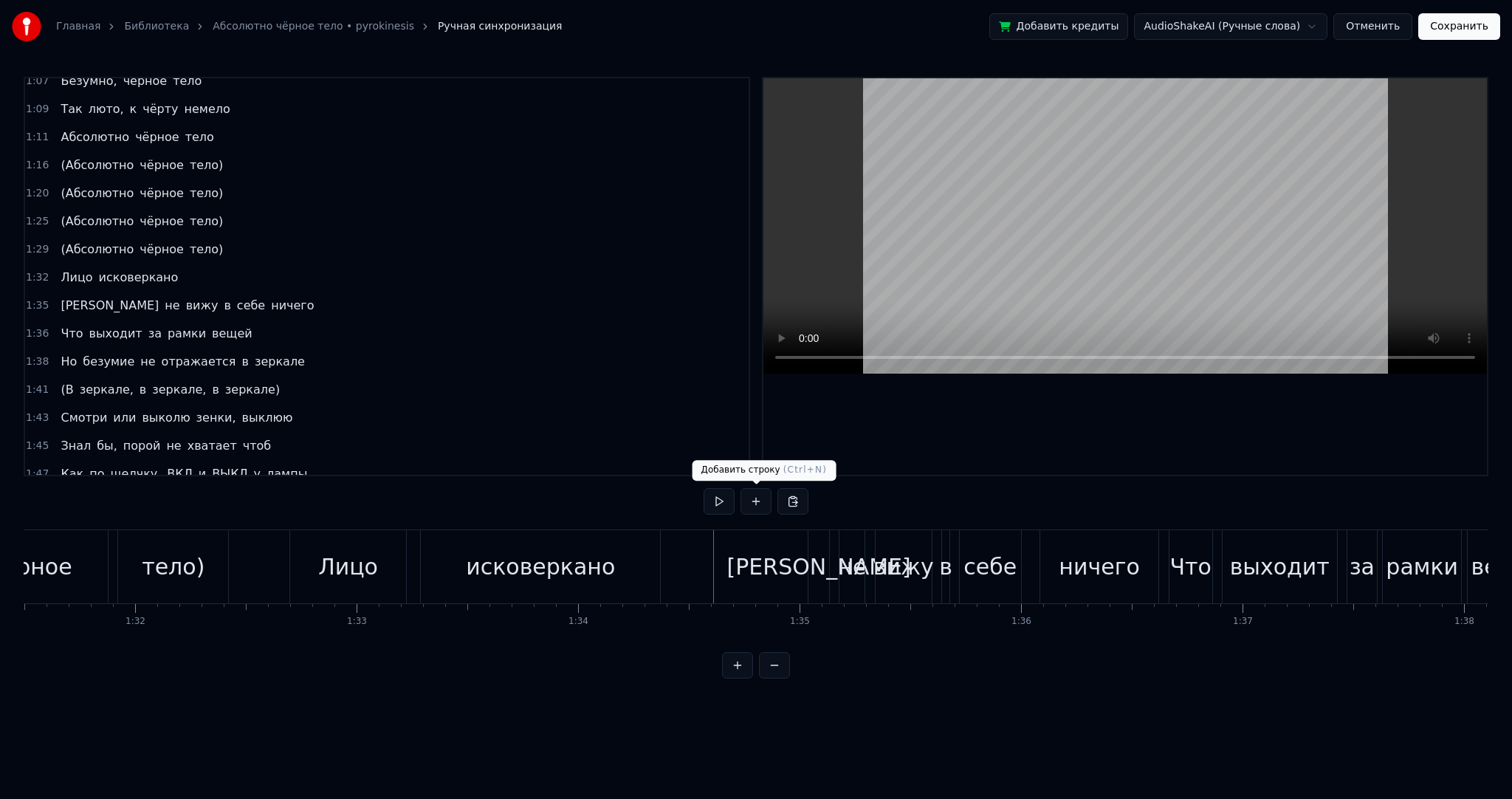
click at [719, 494] on button at bounding box center [718, 501] width 31 height 27
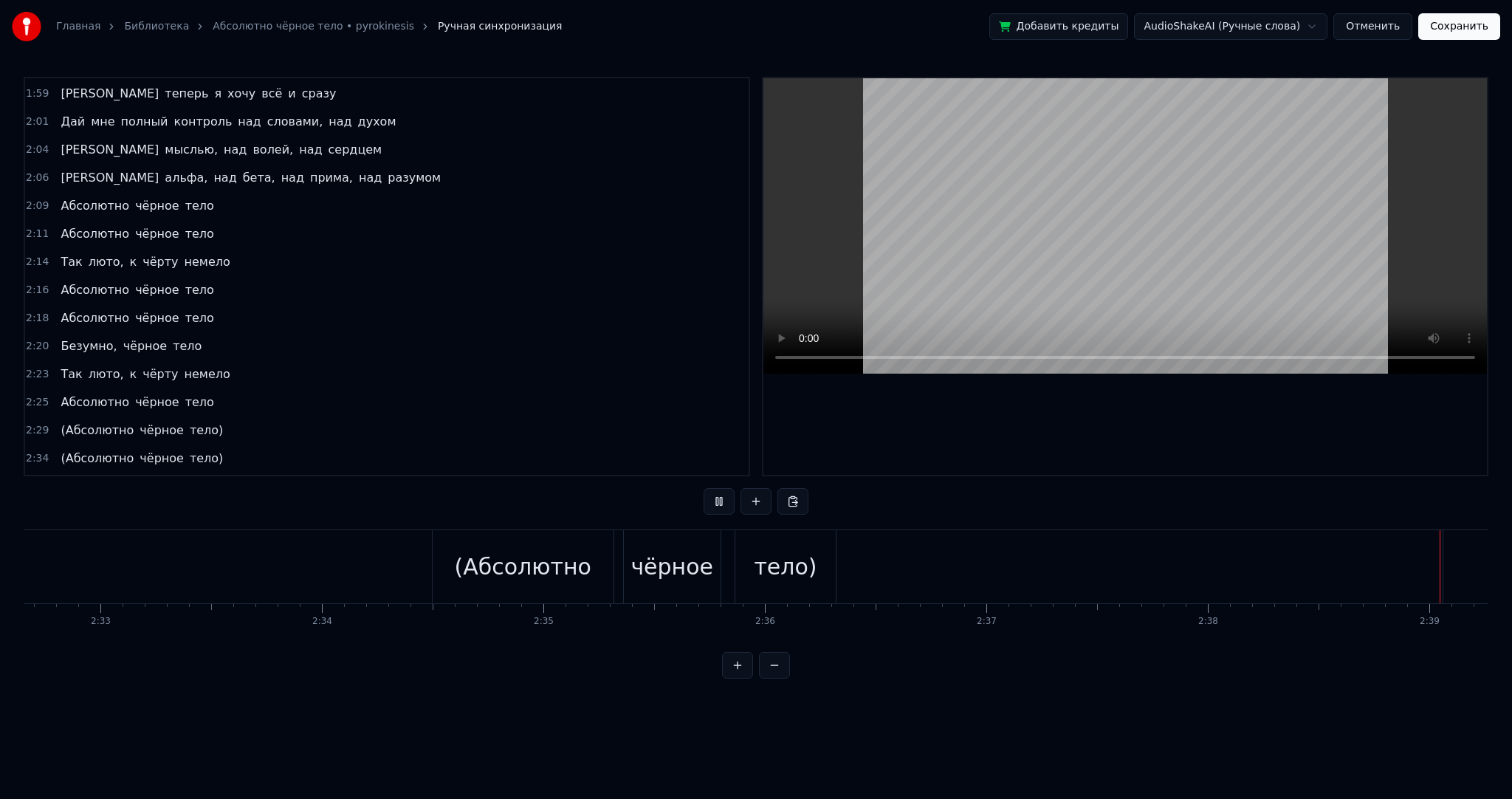
scroll to position [0, 35172]
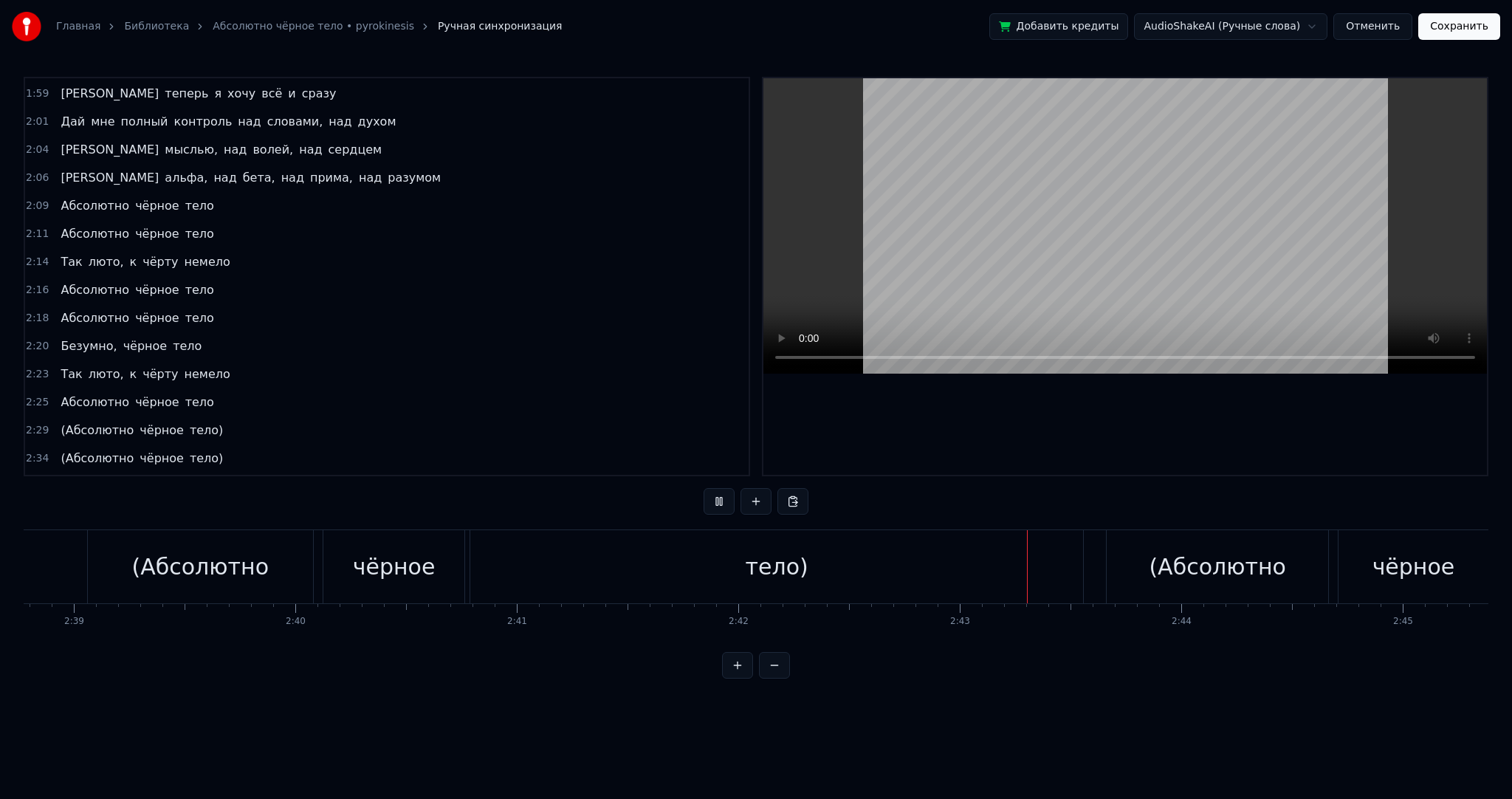
click at [1004, 263] on video at bounding box center [1125, 225] width 724 height 295
click at [984, 546] on div "тело)" at bounding box center [777, 567] width 613 height 74
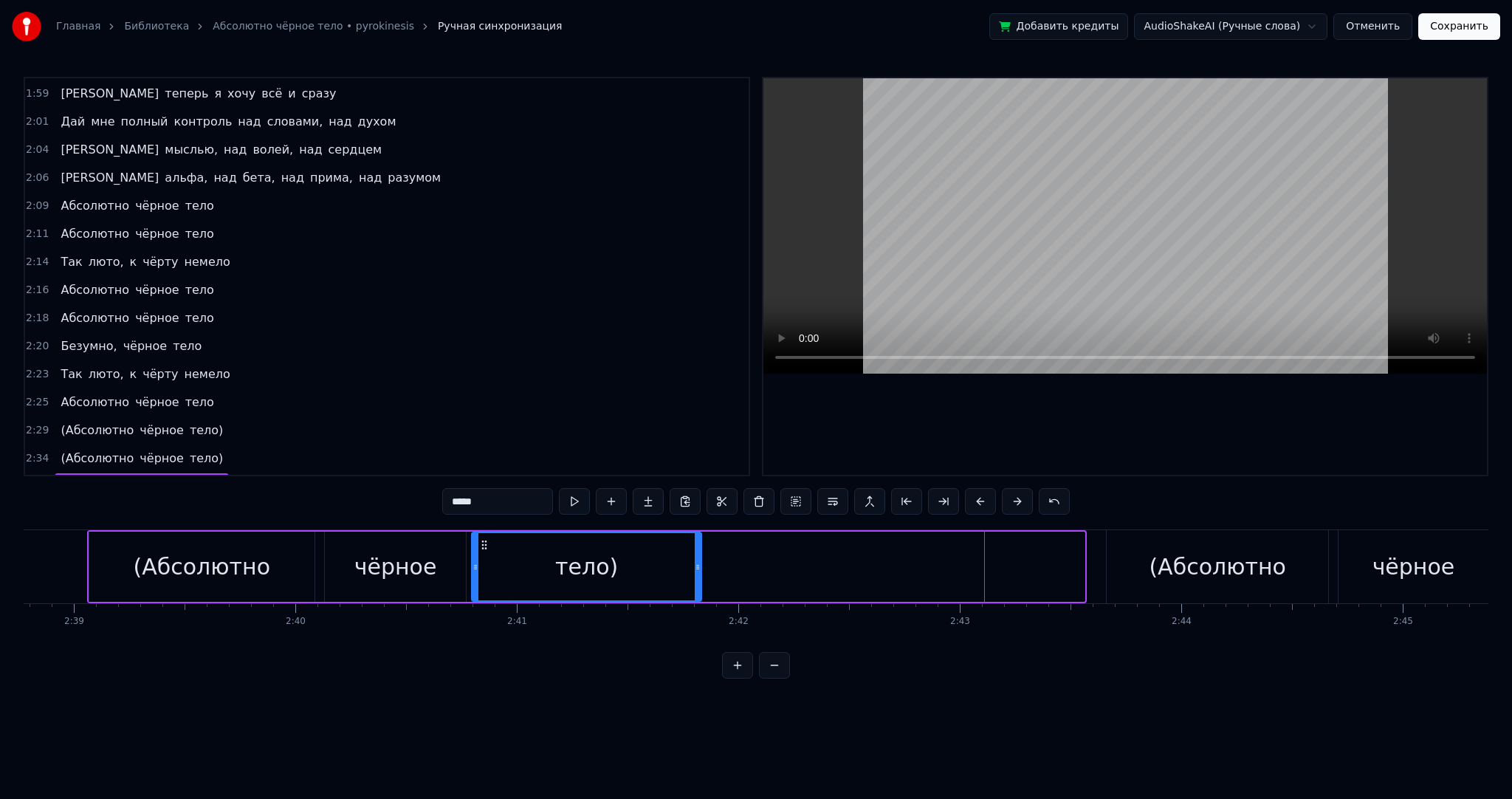
drag, startPoint x: 1081, startPoint y: 573, endPoint x: 640, endPoint y: 544, distance: 442.0
click at [694, 549] on div at bounding box center [697, 567] width 6 height 67
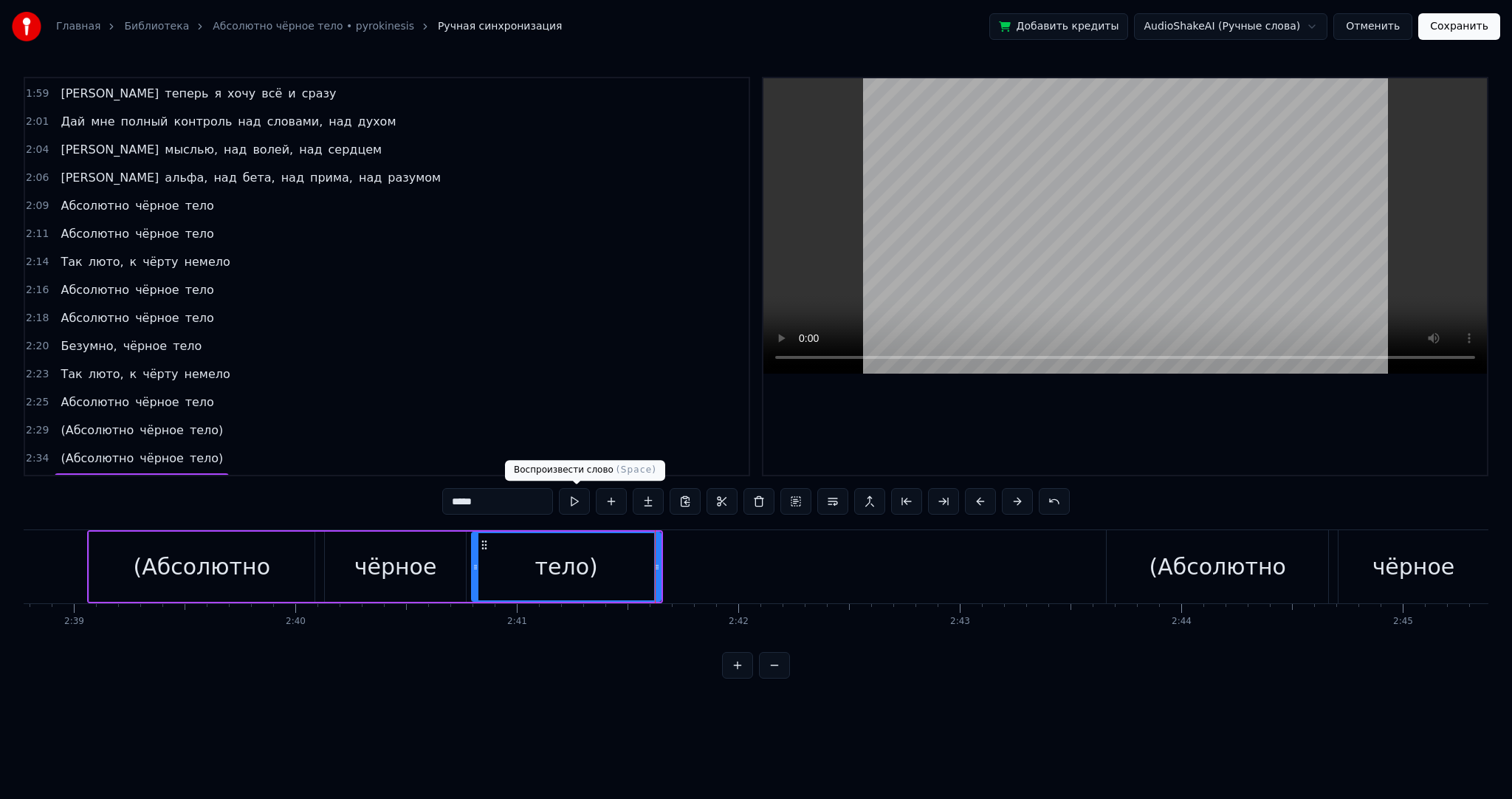
click at [578, 500] on button at bounding box center [574, 501] width 31 height 27
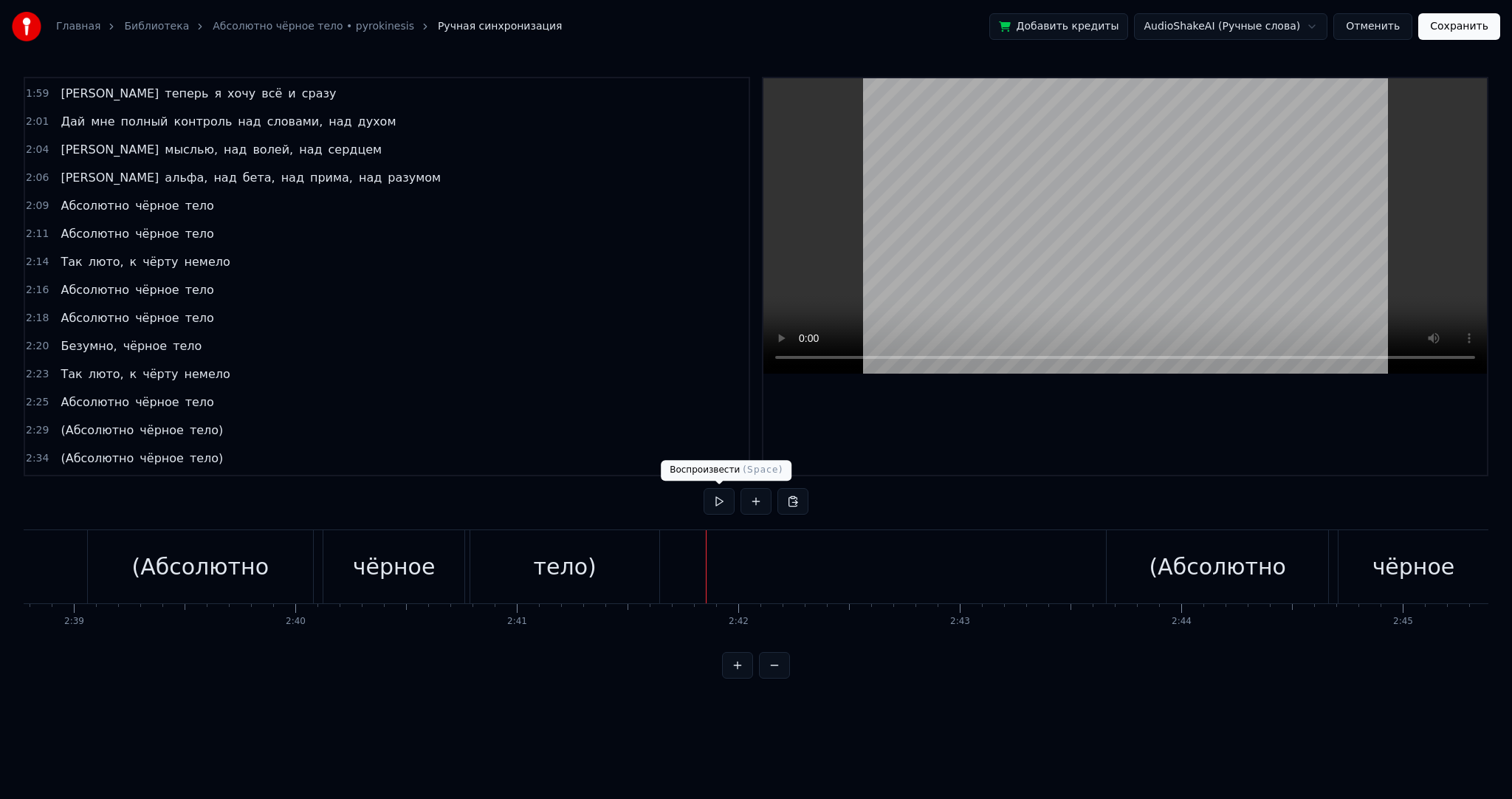
click at [720, 496] on button at bounding box center [718, 501] width 31 height 27
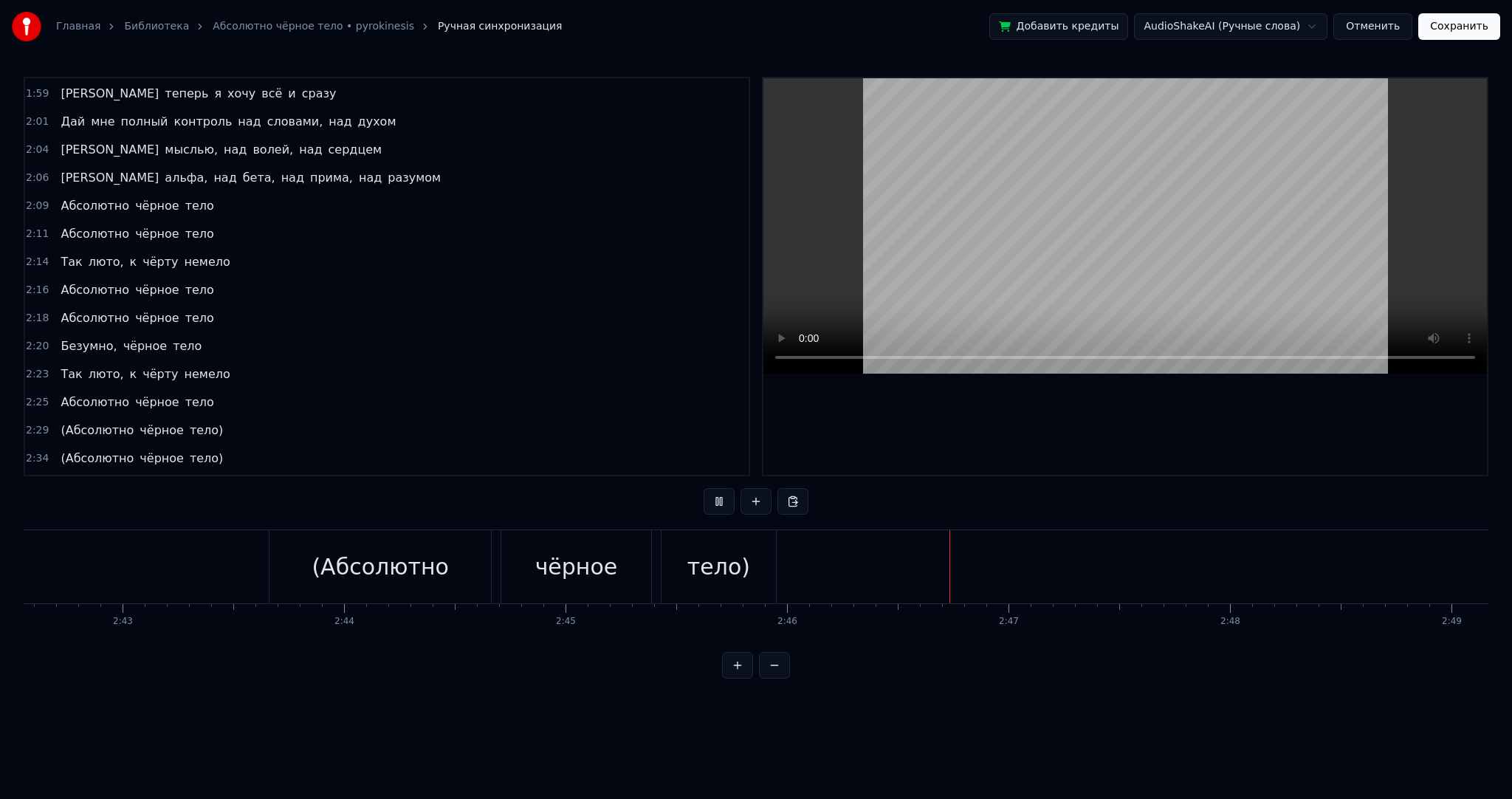
click at [1436, 34] on button "Сохранить" at bounding box center [1459, 27] width 82 height 27
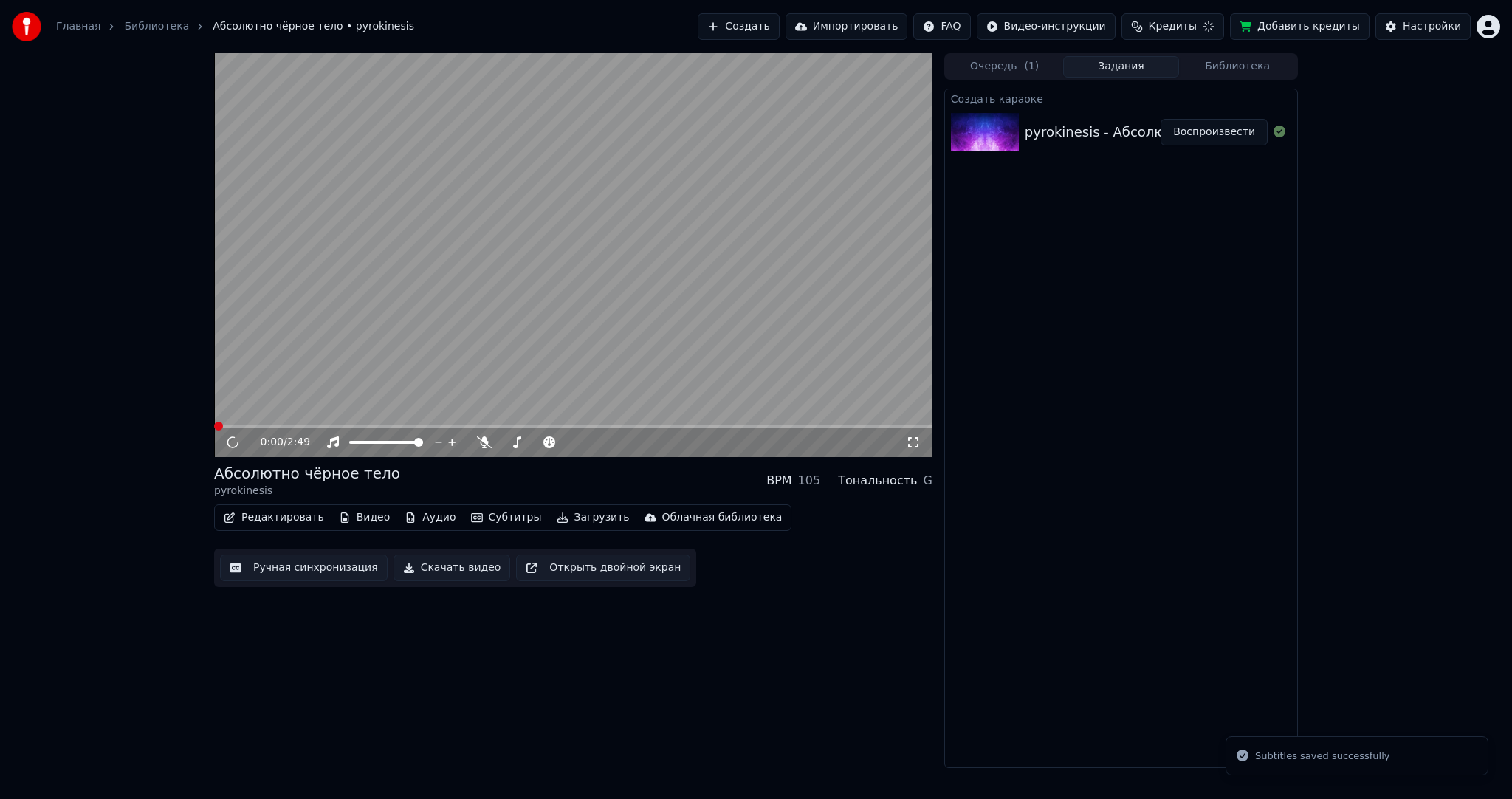
click at [626, 272] on video at bounding box center [573, 255] width 718 height 404
click at [559, 511] on button "Загрузить" at bounding box center [593, 517] width 85 height 20
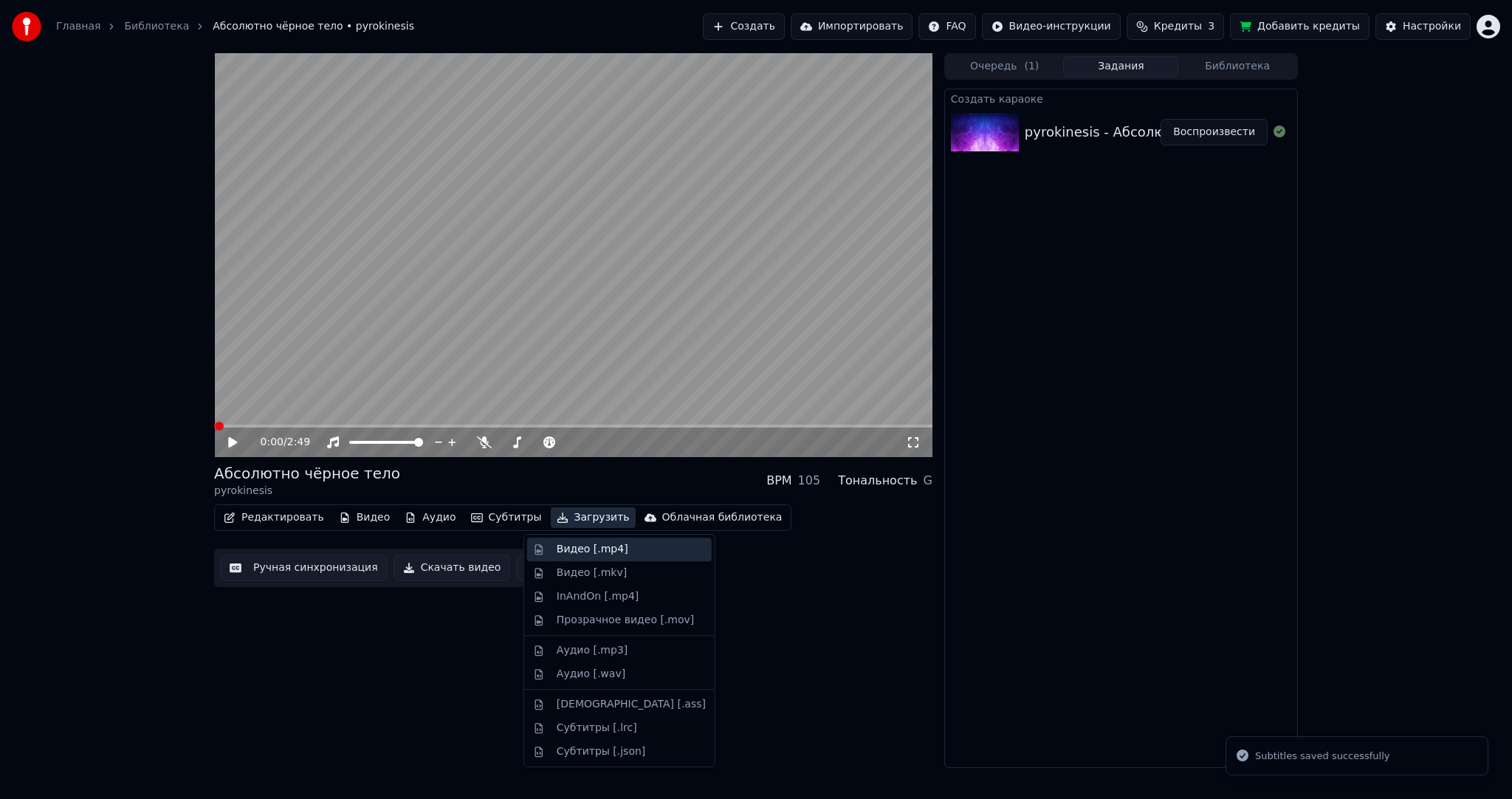
click at [565, 548] on div "Видео [.mp4]" at bounding box center [593, 549] width 72 height 15
click at [566, 296] on video at bounding box center [573, 255] width 718 height 404
click at [558, 284] on video at bounding box center [573, 255] width 718 height 404
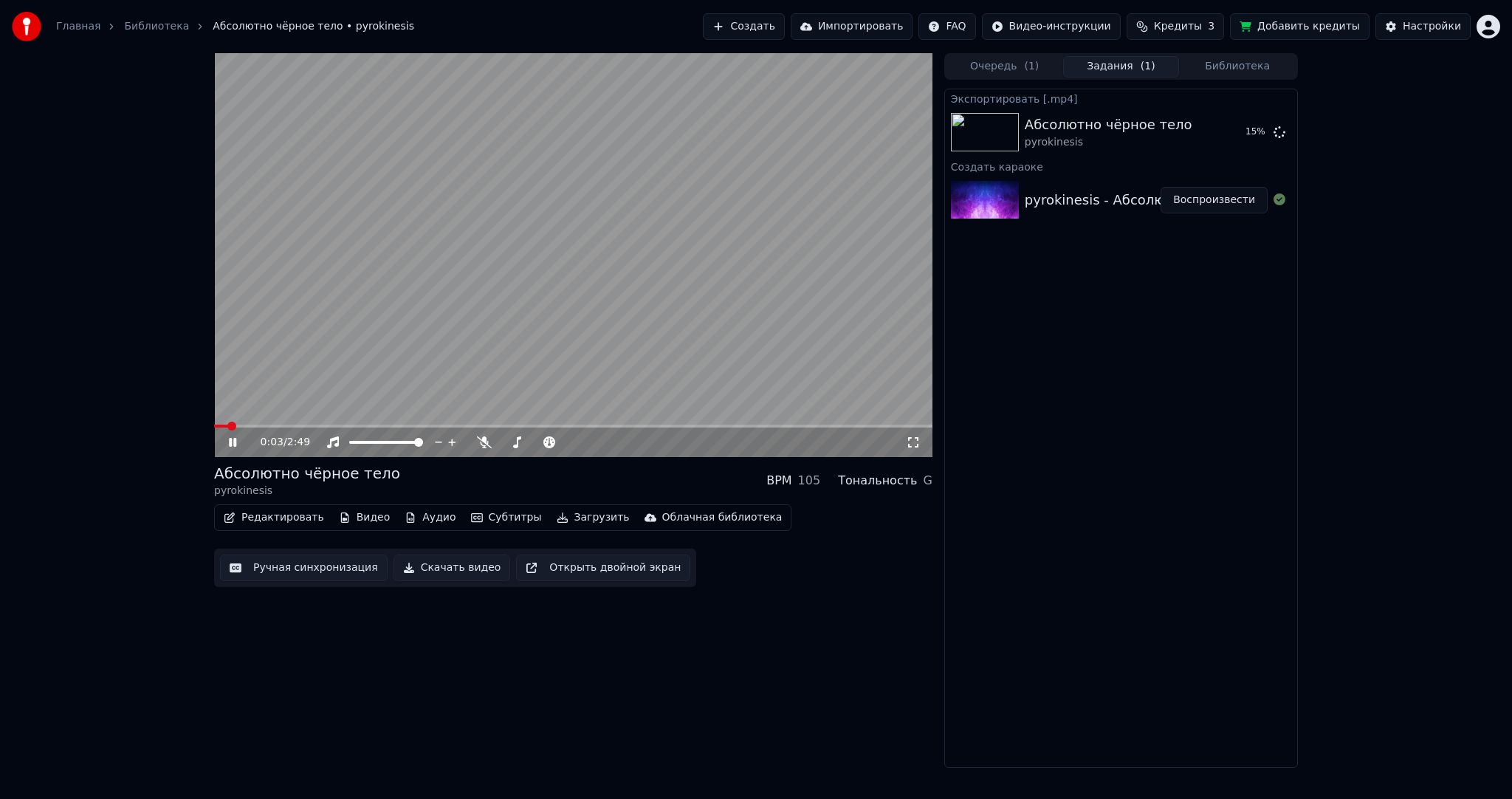
click at [568, 283] on video at bounding box center [573, 255] width 718 height 404
click at [1228, 122] on button "Показать" at bounding box center [1230, 132] width 76 height 27
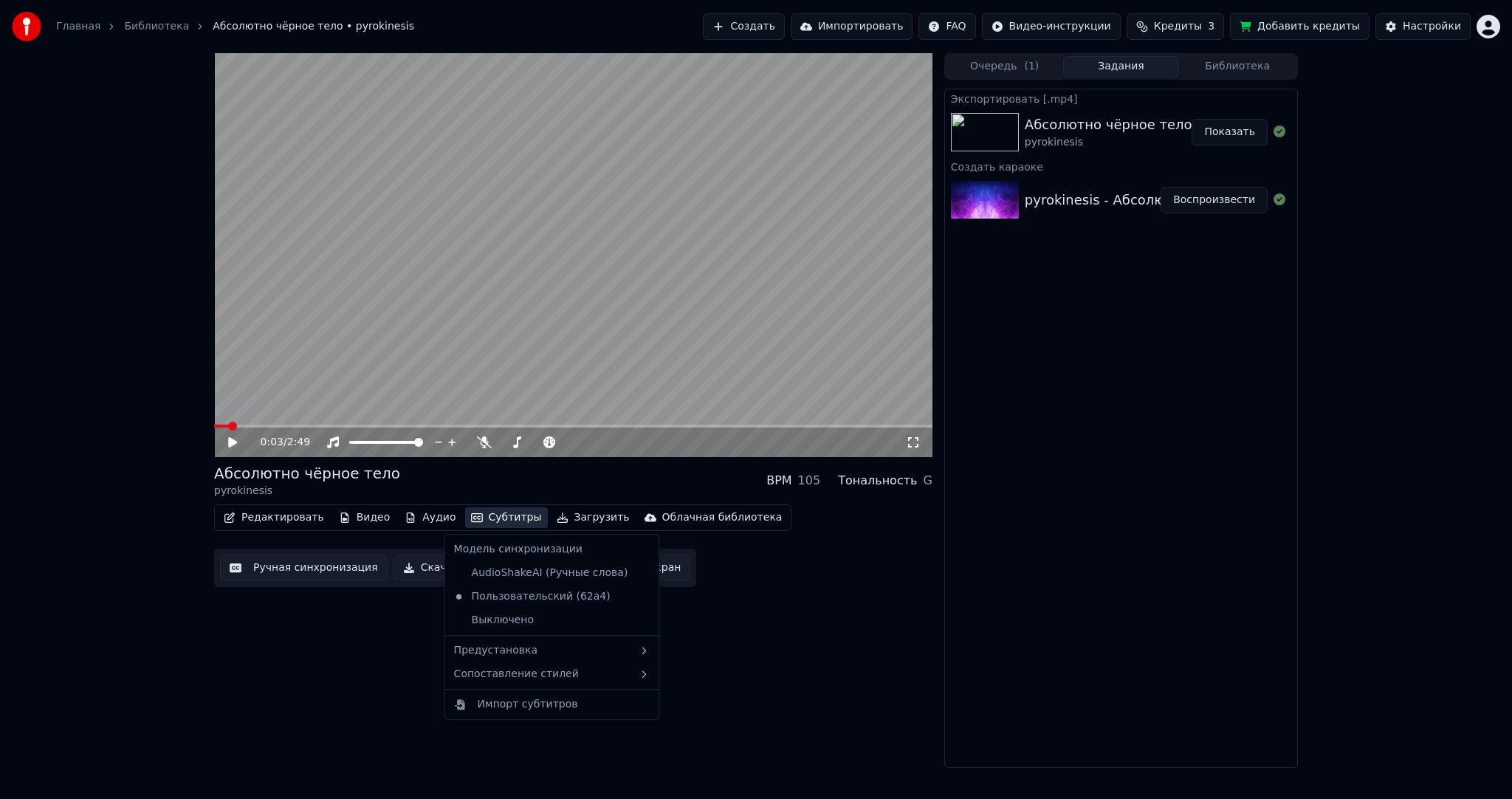
click at [471, 513] on icon "button" at bounding box center [477, 518] width 12 height 11
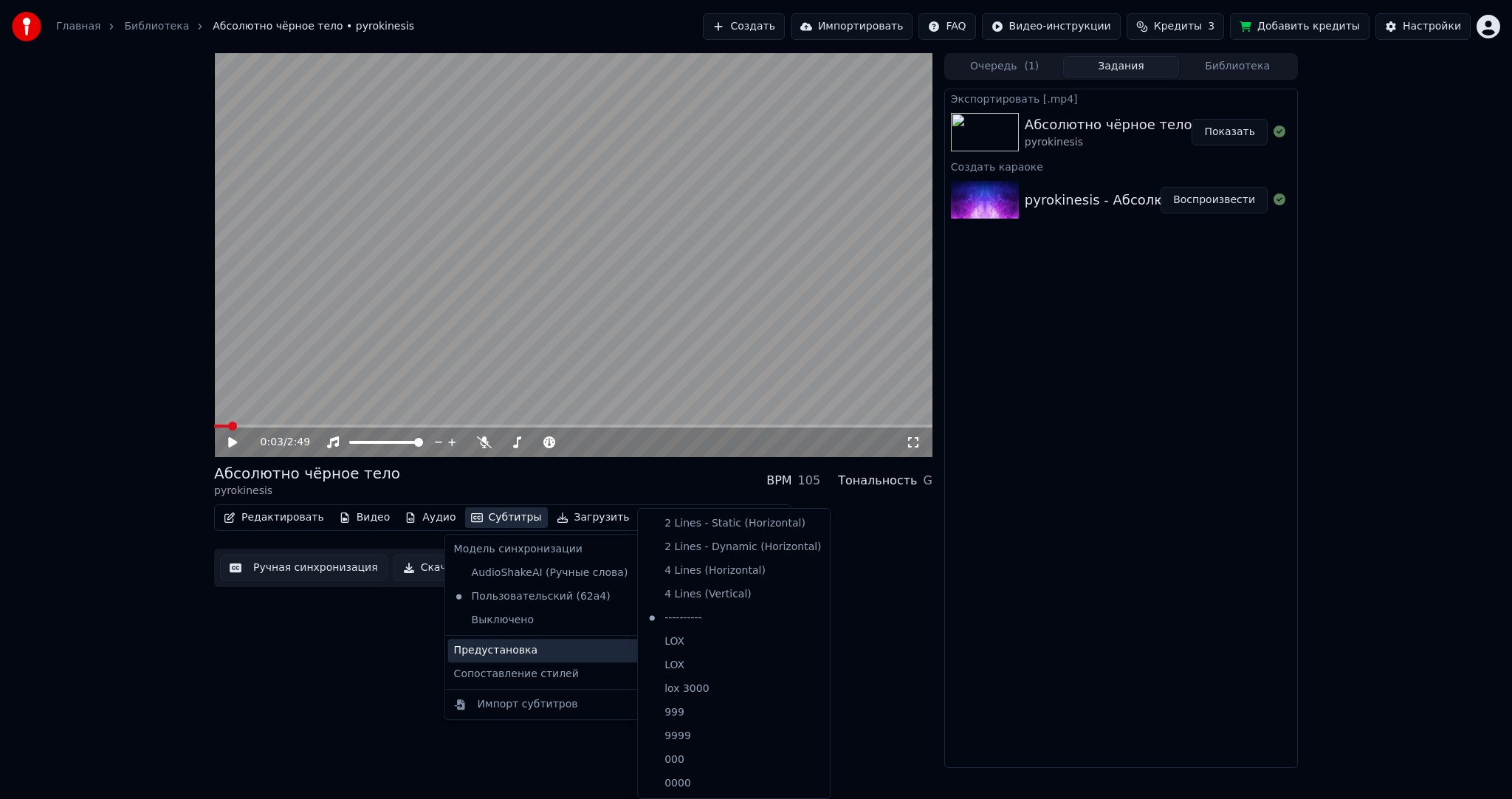
click at [895, 584] on div "Редактировать Видео Аудио Субтитры Загрузить Облачная библиотека Ручная синхрон…" at bounding box center [573, 545] width 718 height 82
